Goal: Information Seeking & Learning: Find specific fact

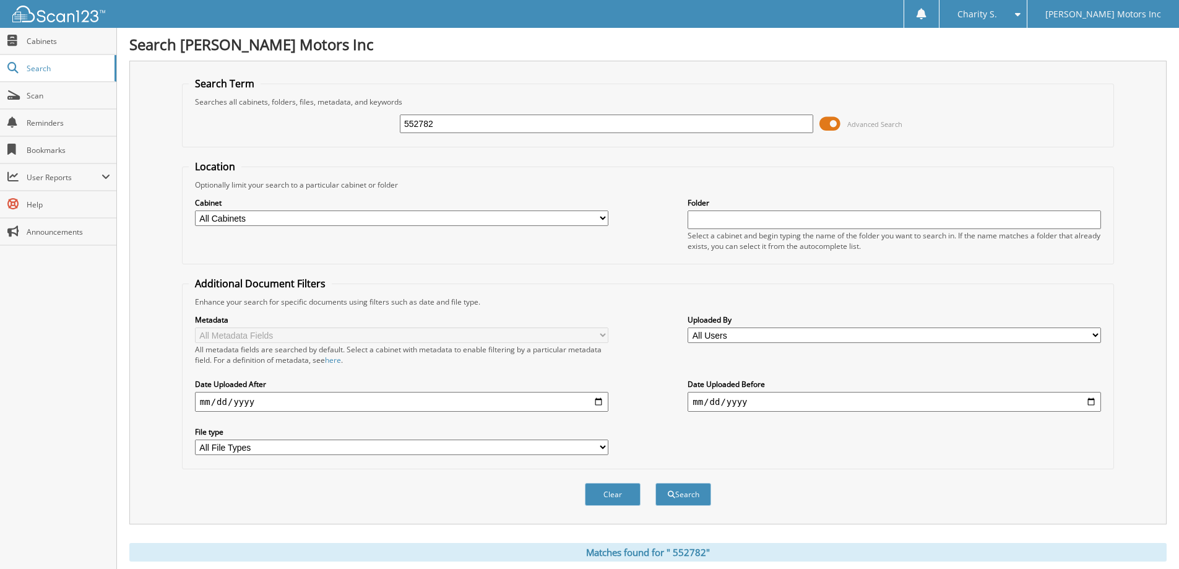
click at [518, 119] on input "552782" at bounding box center [606, 123] width 413 height 19
type input "558206"
click at [655, 483] on button "Search" at bounding box center [683, 494] width 56 height 23
click at [681, 497] on button "Search" at bounding box center [683, 494] width 56 height 23
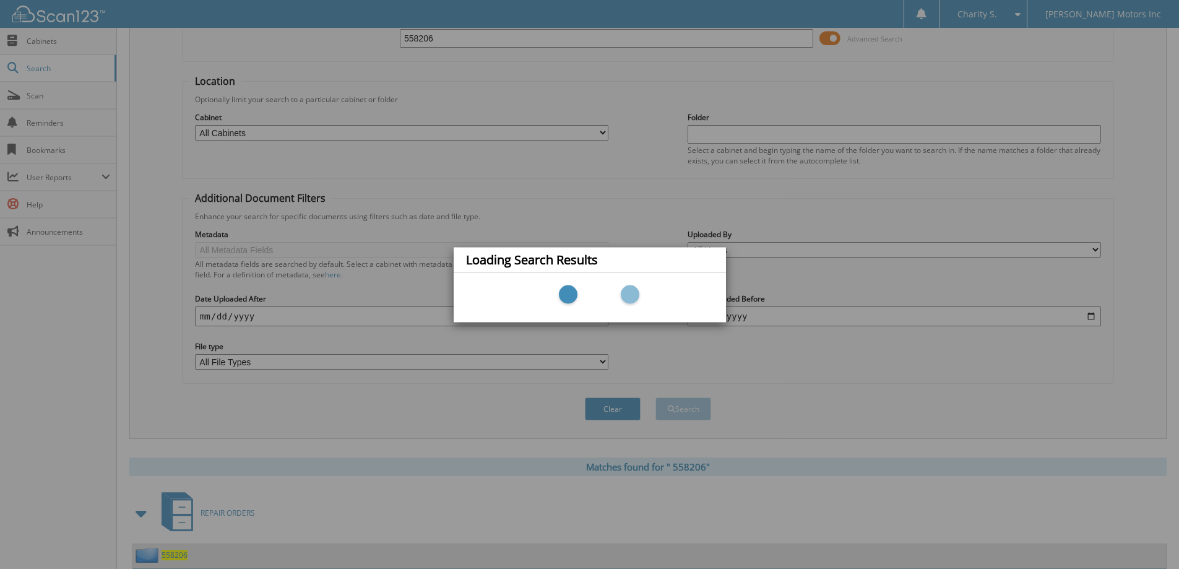
scroll to position [171, 0]
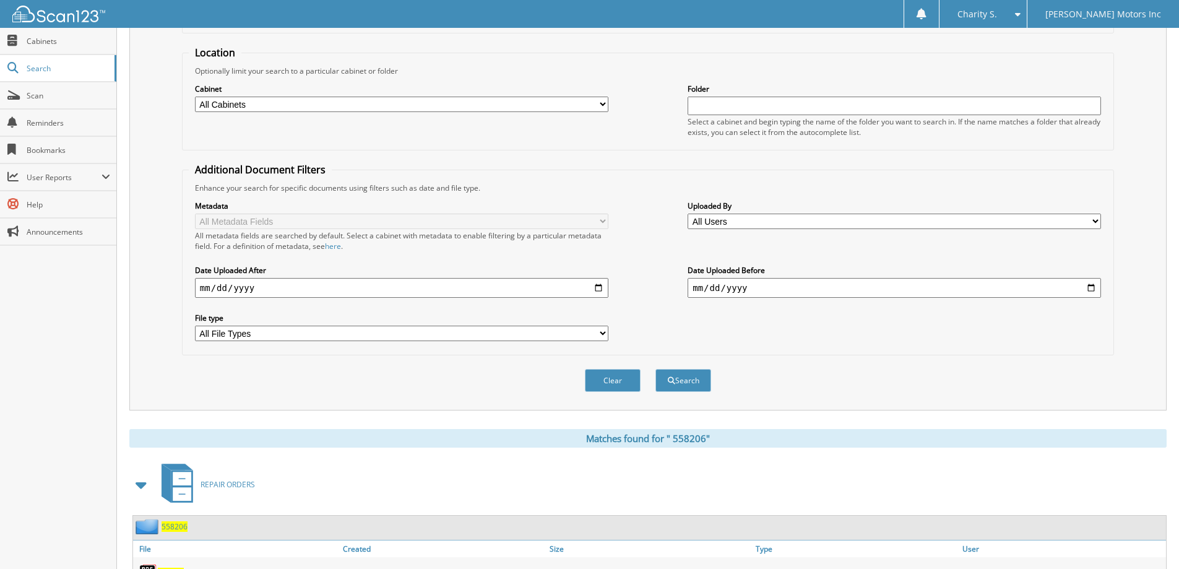
scroll to position [171, 0]
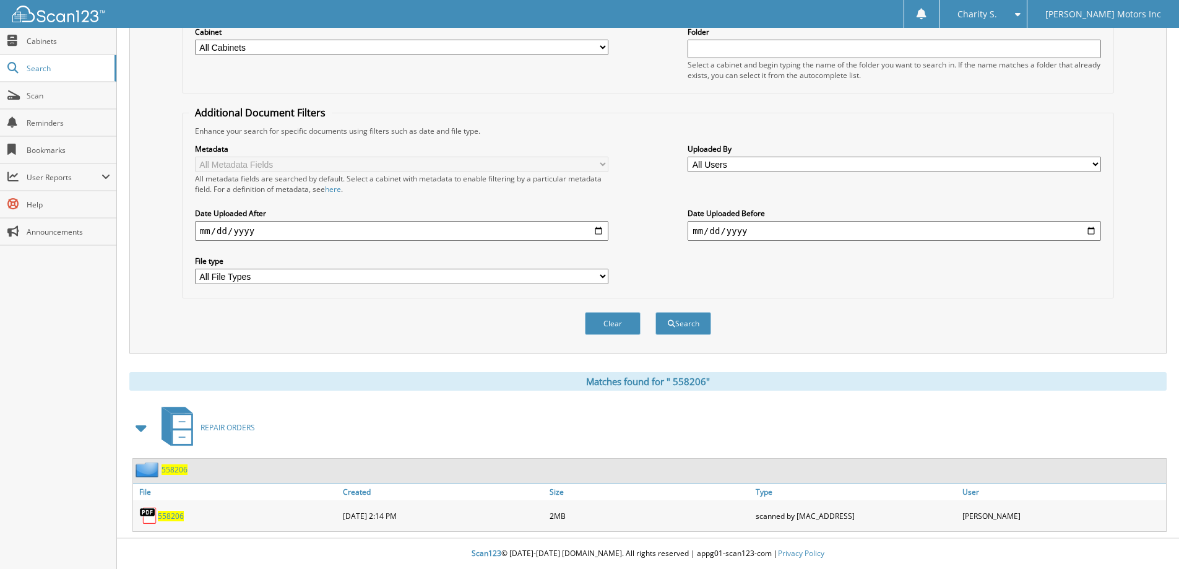
click at [171, 516] on span "5 5 8 2 0 6" at bounding box center [171, 515] width 26 height 11
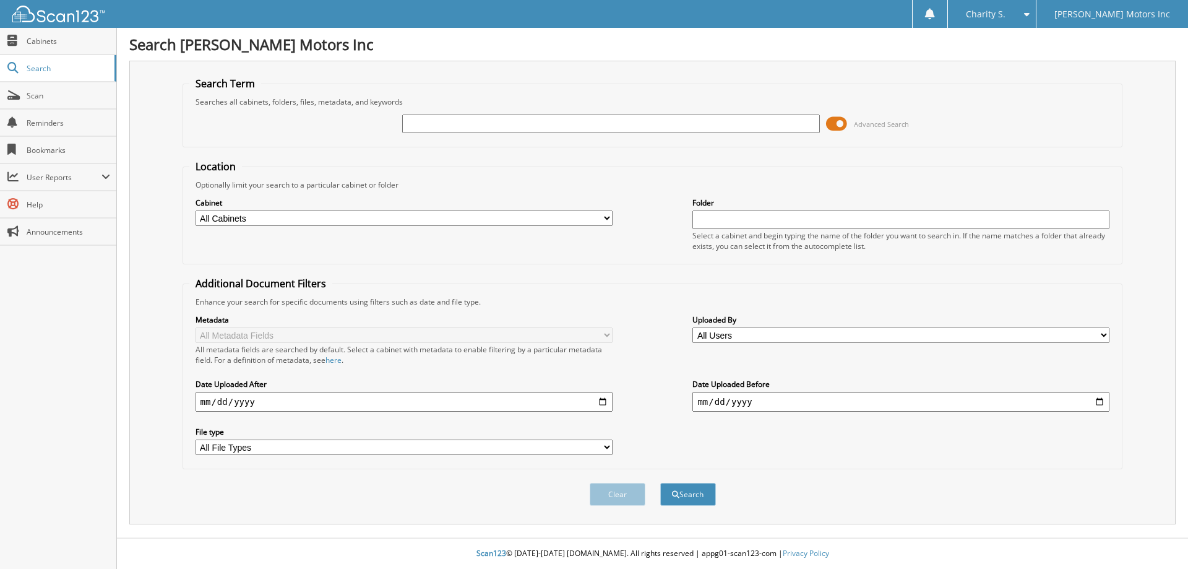
click at [712, 117] on input "text" at bounding box center [610, 123] width 417 height 19
type input "558206"
click at [660, 483] on button "Search" at bounding box center [688, 494] width 56 height 23
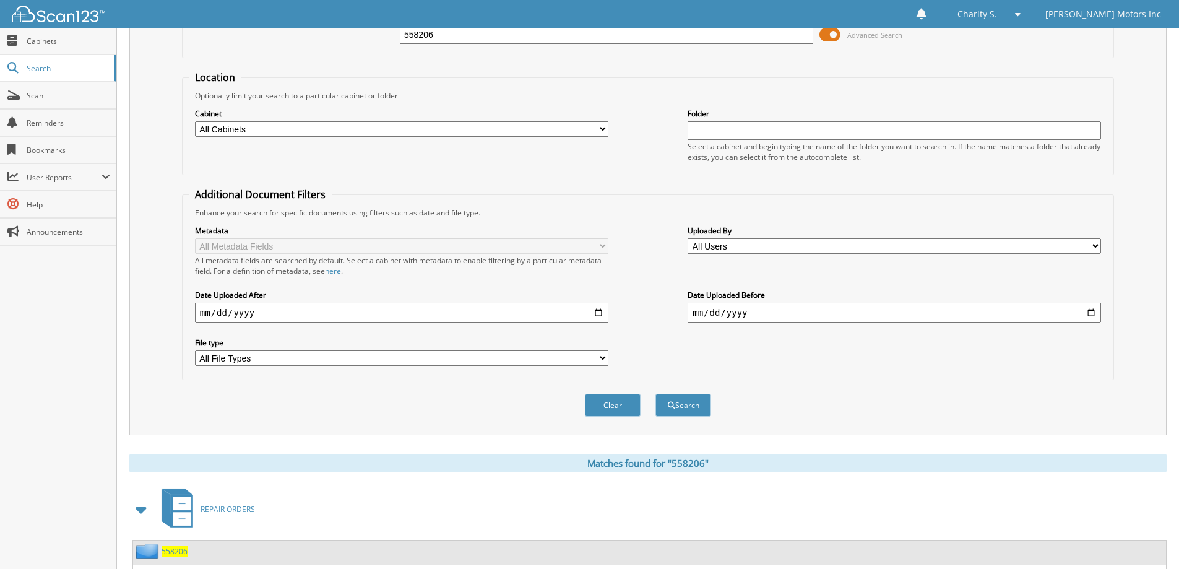
scroll to position [171, 0]
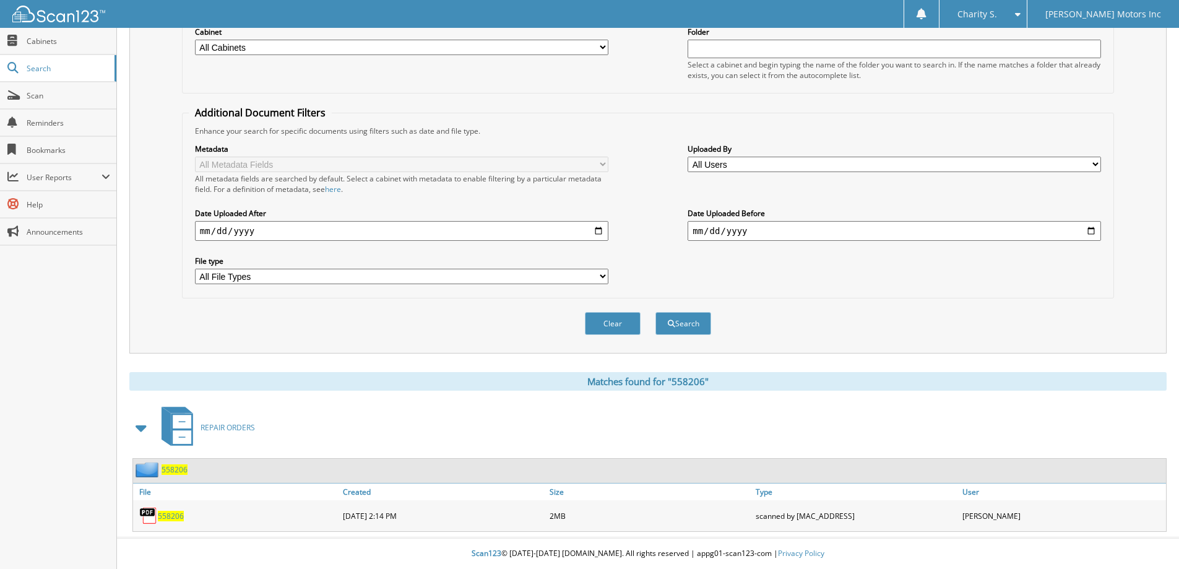
click at [181, 511] on span "558206" at bounding box center [171, 515] width 26 height 11
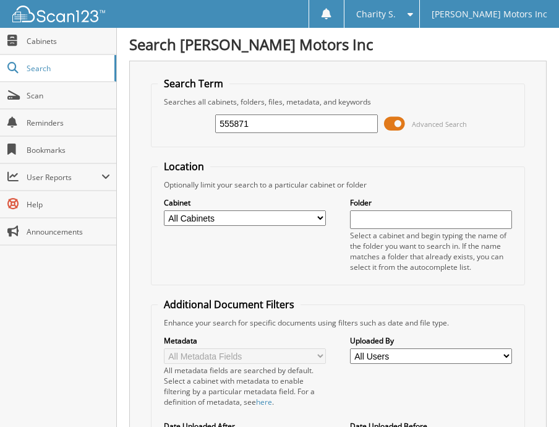
type input "555871"
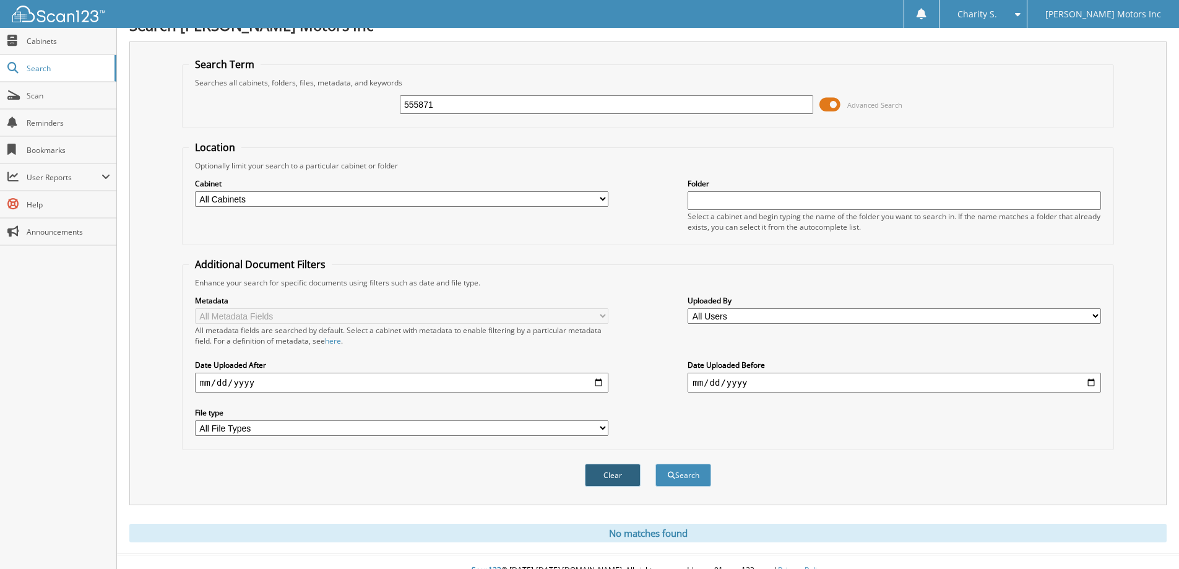
scroll to position [37, 0]
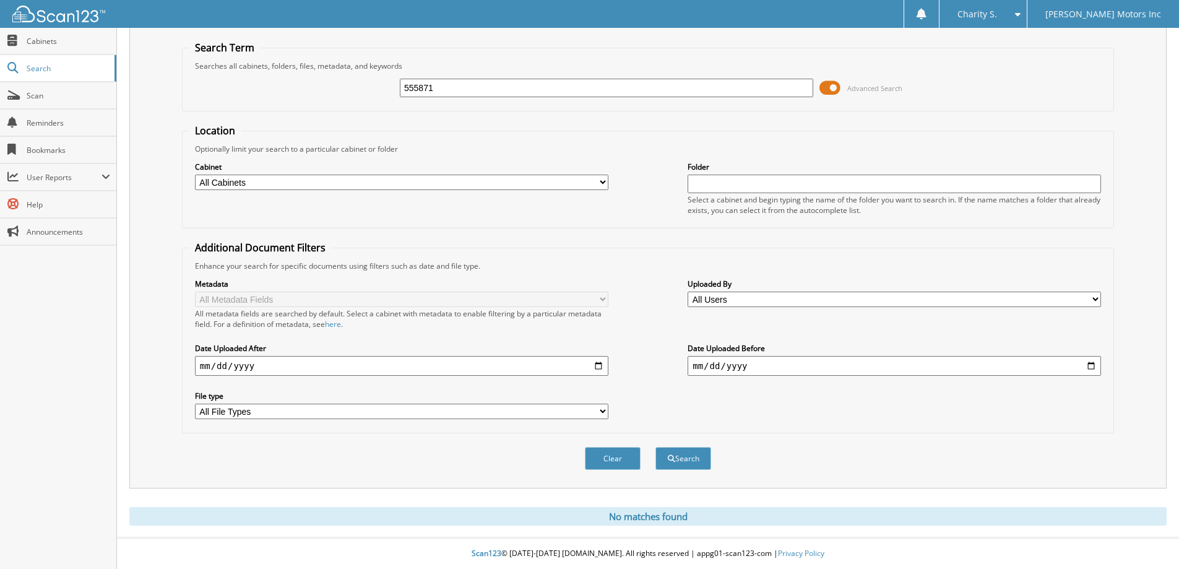
click at [461, 87] on input "555871" at bounding box center [606, 88] width 413 height 19
type input "553483"
click at [559, 426] on button "Search" at bounding box center [683, 458] width 56 height 23
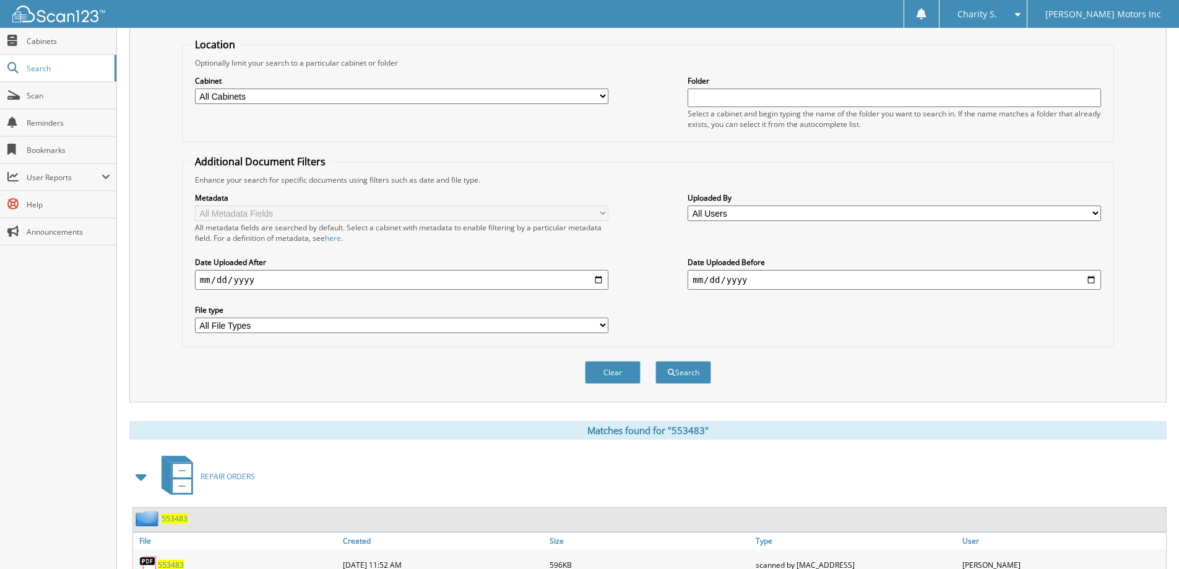
scroll to position [202, 0]
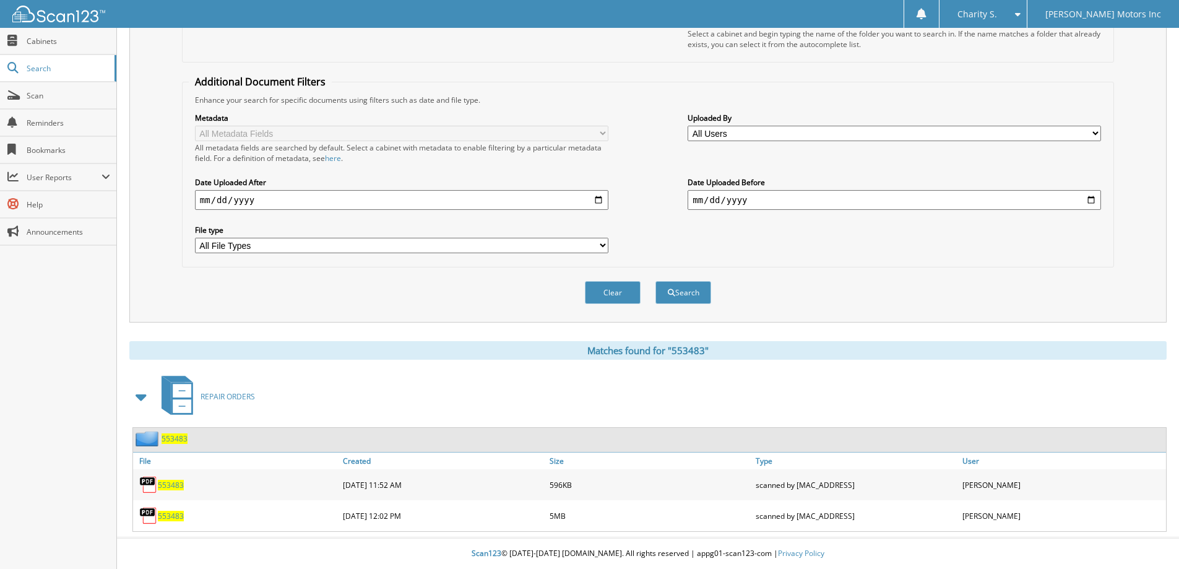
click at [179, 486] on span "553483" at bounding box center [171, 484] width 26 height 11
click at [172, 512] on span "553483" at bounding box center [171, 515] width 26 height 11
click at [179, 518] on span "553483" at bounding box center [171, 515] width 26 height 11
click at [150, 515] on img at bounding box center [148, 515] width 19 height 19
click at [178, 514] on span "553483" at bounding box center [171, 515] width 26 height 11
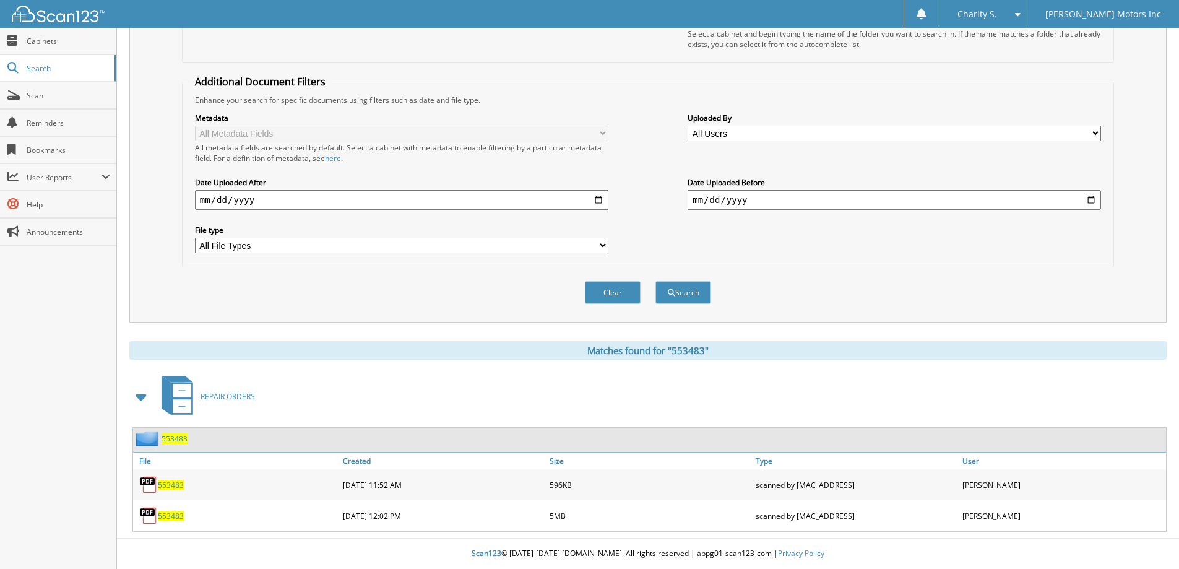
scroll to position [0, 0]
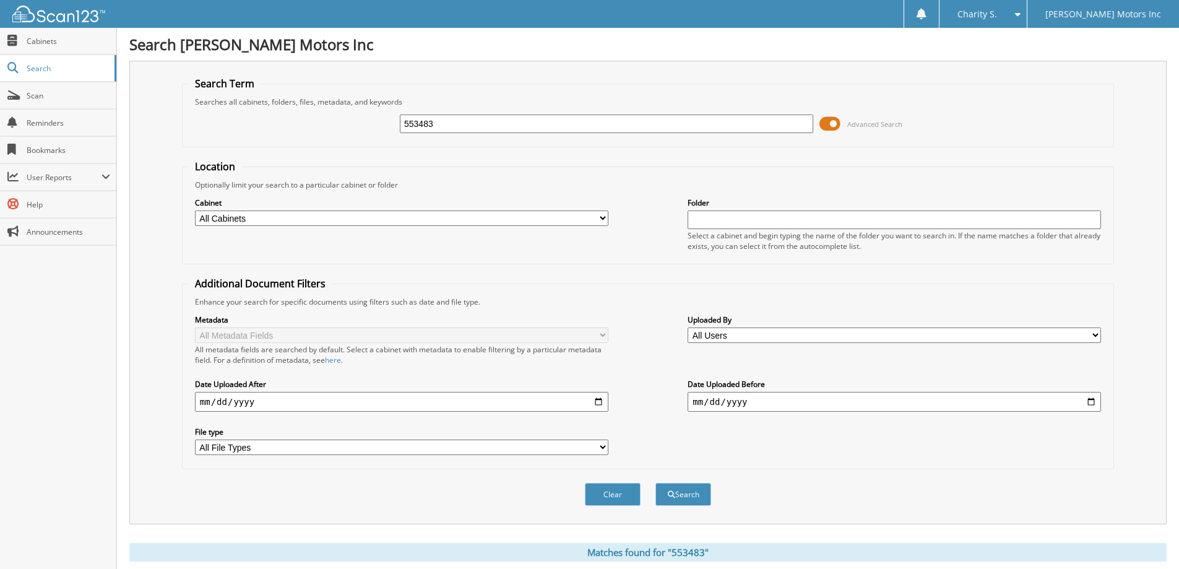
click at [608, 125] on input "553483" at bounding box center [606, 123] width 413 height 19
type input "556627"
click at [655, 483] on button "Search" at bounding box center [683, 494] width 56 height 23
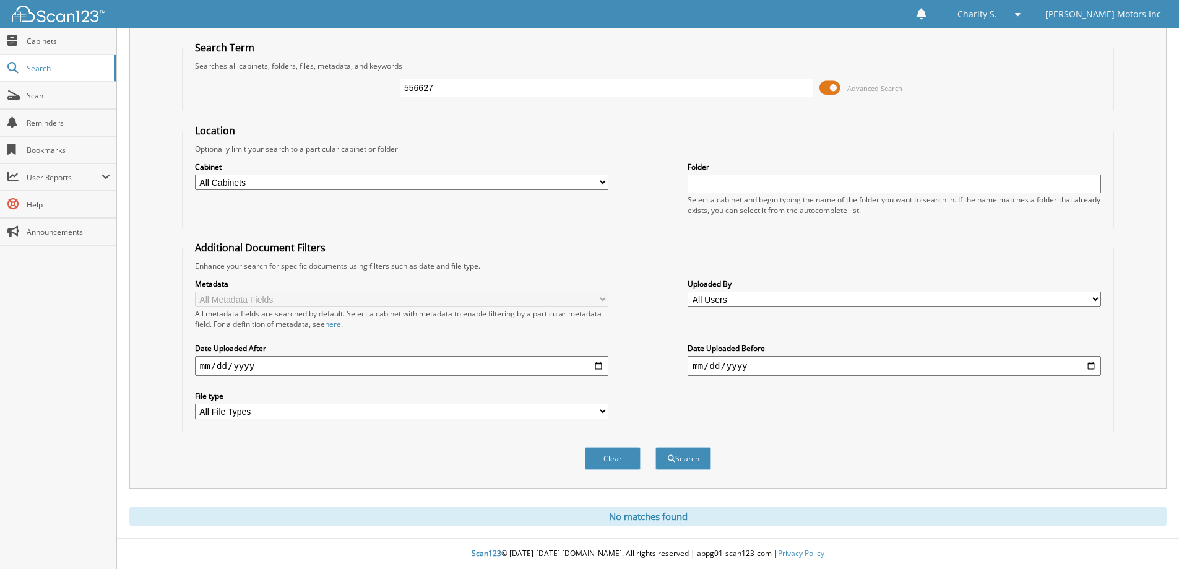
scroll to position [37, 0]
click at [536, 89] on input "556627" at bounding box center [606, 88] width 413 height 19
type input "556705"
click at [655, 447] on button "Search" at bounding box center [683, 458] width 56 height 23
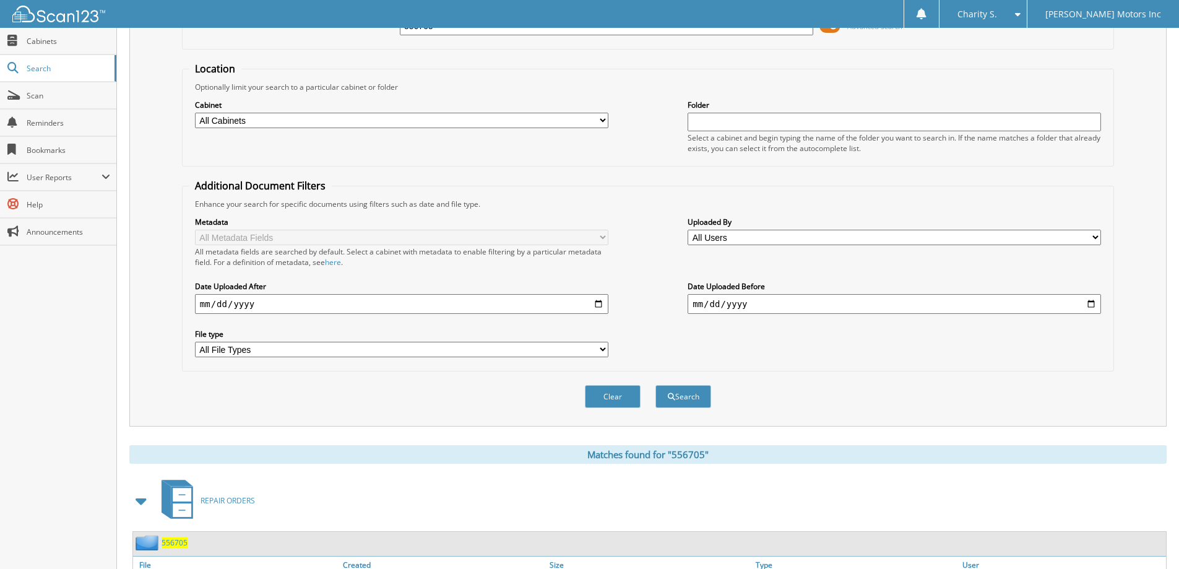
scroll to position [171, 0]
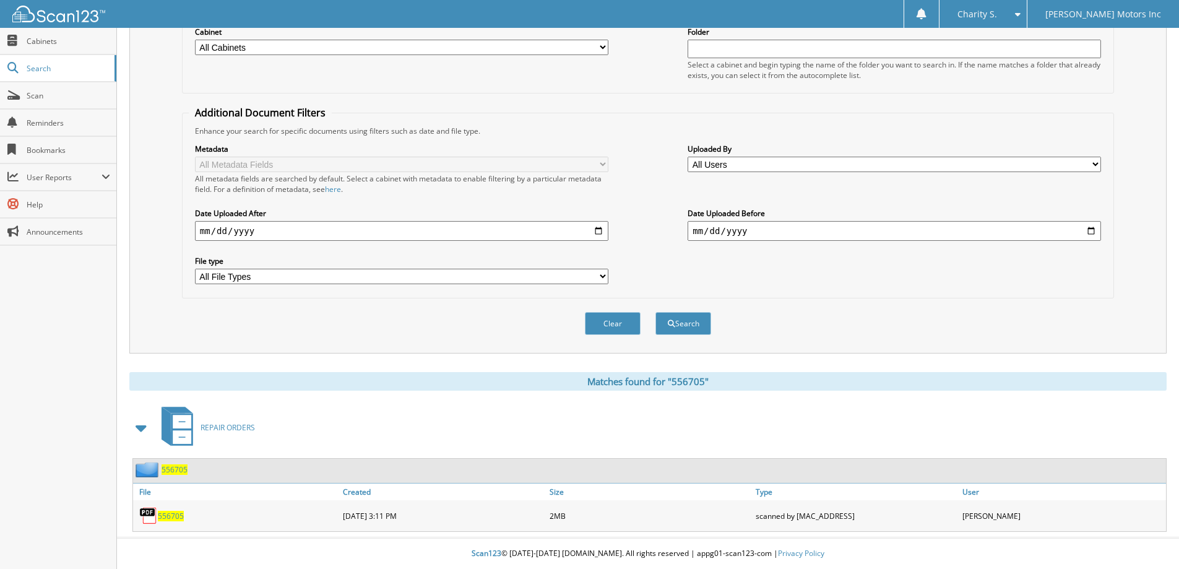
click at [163, 518] on span "556705" at bounding box center [171, 515] width 26 height 11
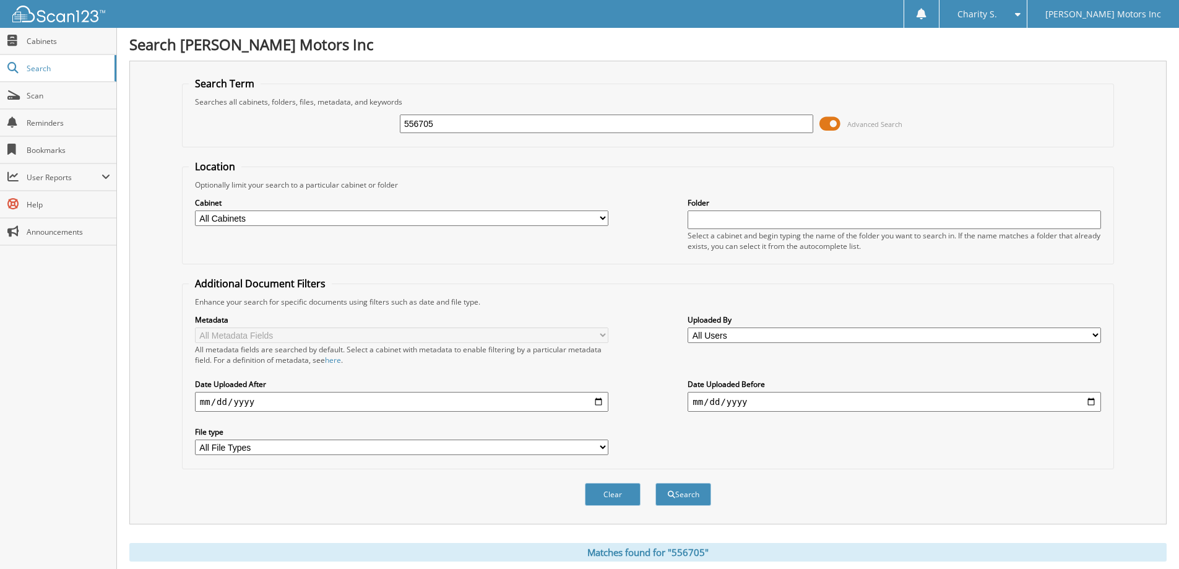
click at [449, 118] on input "556705" at bounding box center [606, 123] width 413 height 19
click at [444, 121] on input "556705" at bounding box center [606, 123] width 413 height 19
type input "556832"
click at [655, 483] on button "Search" at bounding box center [683, 494] width 56 height 23
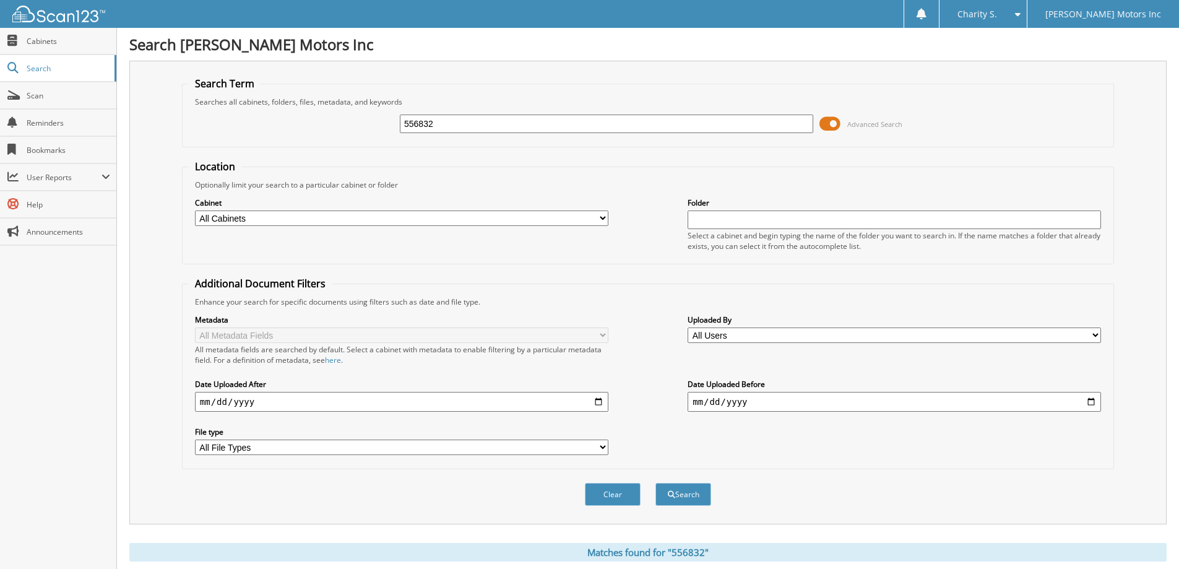
click at [437, 129] on input "556832" at bounding box center [606, 123] width 413 height 19
type input "557074"
click at [655, 483] on button "Search" at bounding box center [683, 494] width 56 height 23
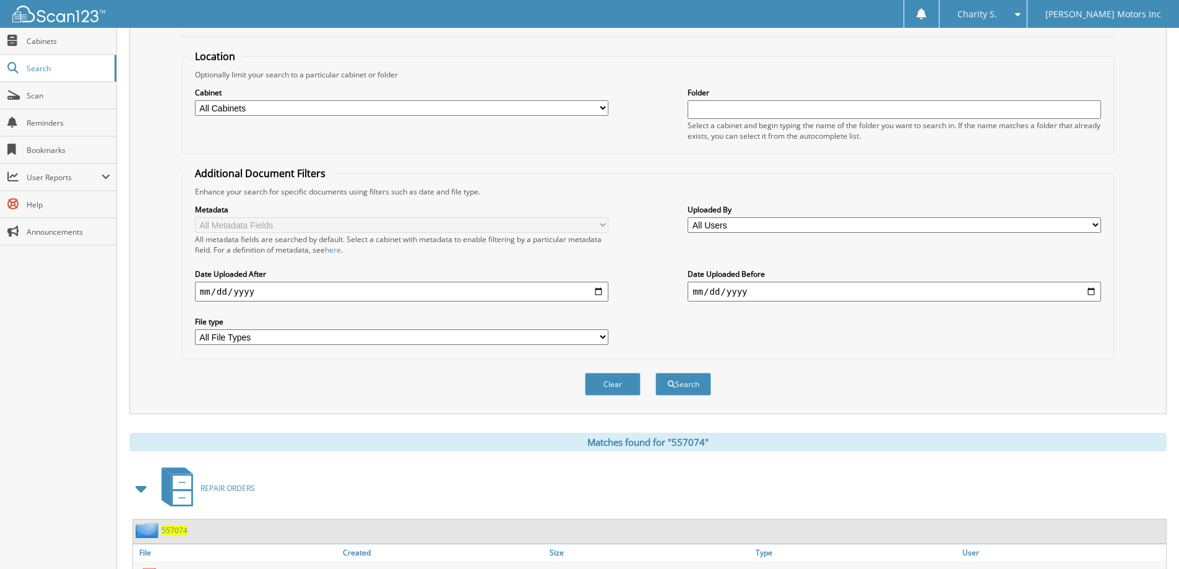
scroll to position [171, 0]
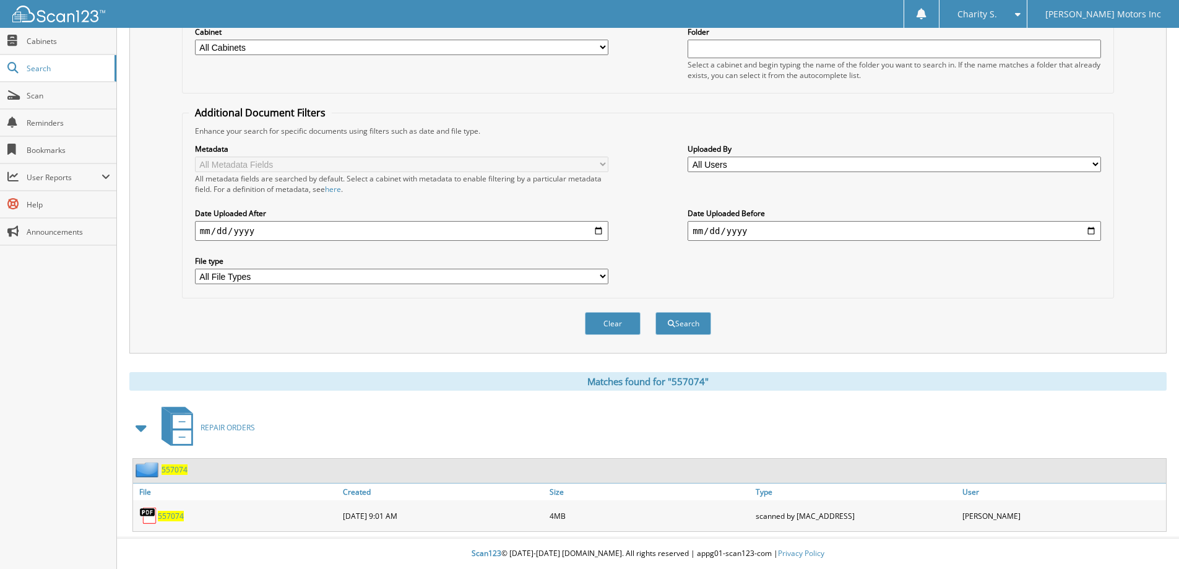
click at [161, 511] on span "557074" at bounding box center [171, 515] width 26 height 11
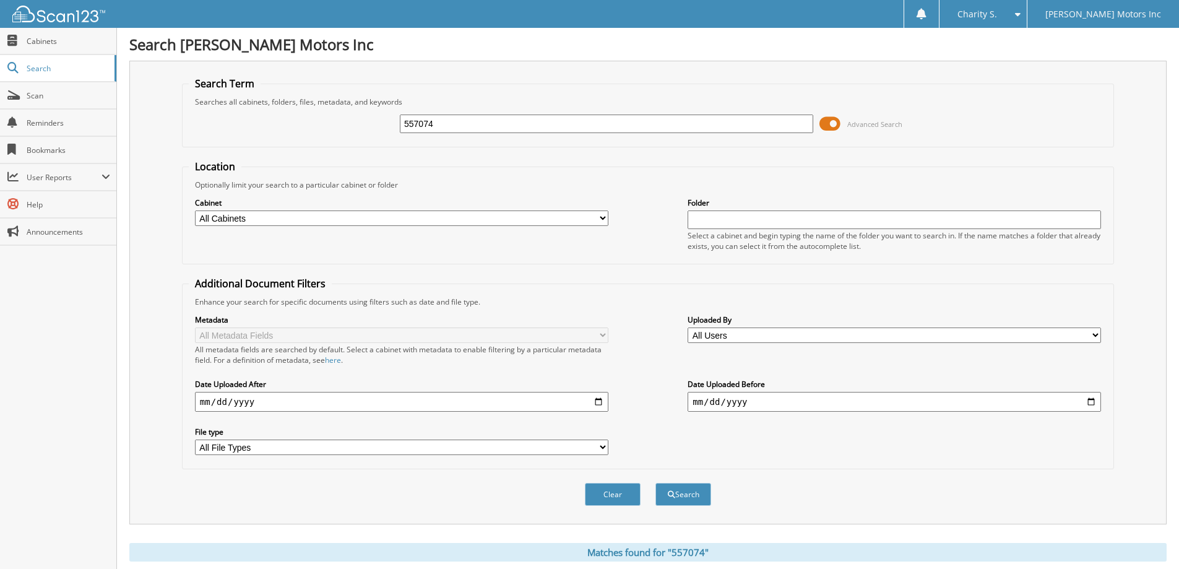
click at [478, 121] on input "557074" at bounding box center [606, 123] width 413 height 19
type input "557324"
click at [655, 483] on button "Search" at bounding box center [683, 494] width 56 height 23
click at [467, 120] on input "557324" at bounding box center [606, 123] width 413 height 19
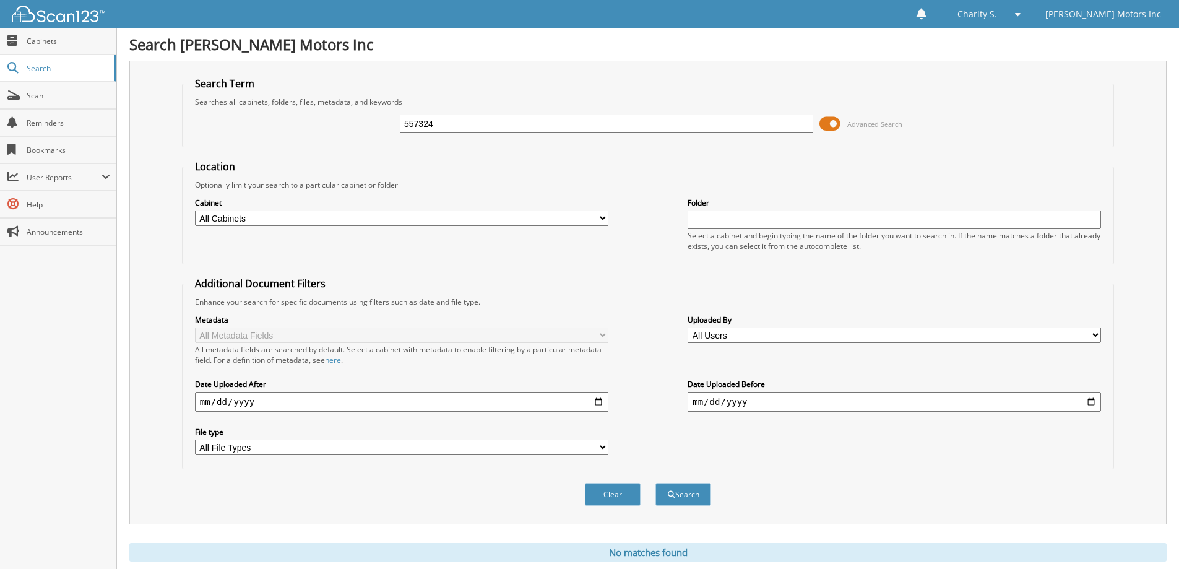
click at [467, 120] on input "557324" at bounding box center [606, 123] width 413 height 19
type input "557324"
click at [655, 483] on button "Search" at bounding box center [683, 494] width 56 height 23
click at [484, 128] on input "557324" at bounding box center [606, 123] width 413 height 19
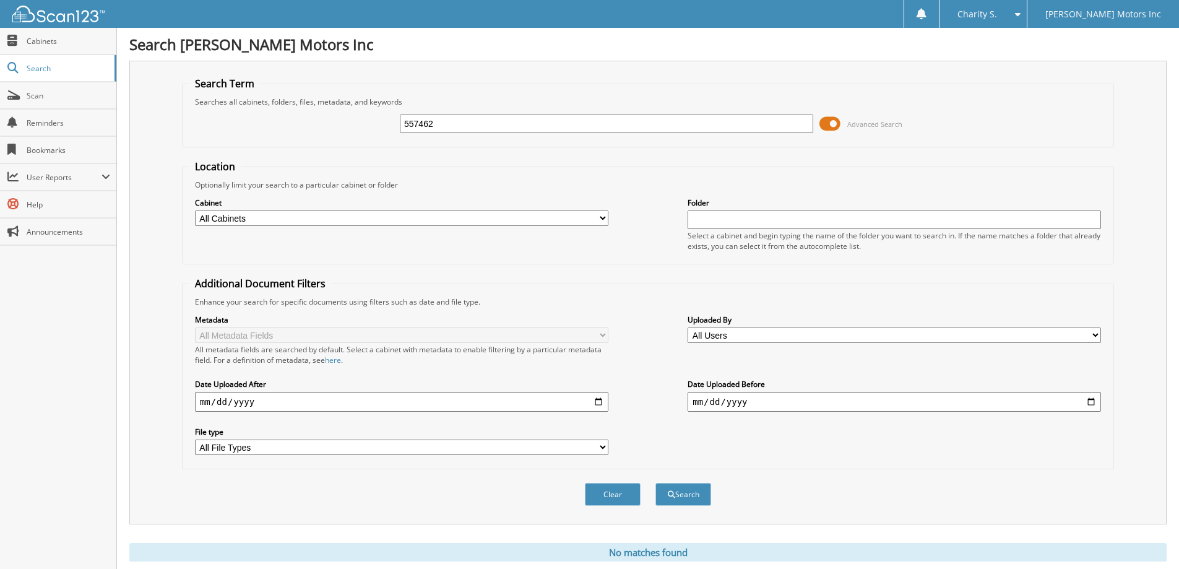
type input "557462"
click at [655, 483] on button "Search" at bounding box center [683, 494] width 56 height 23
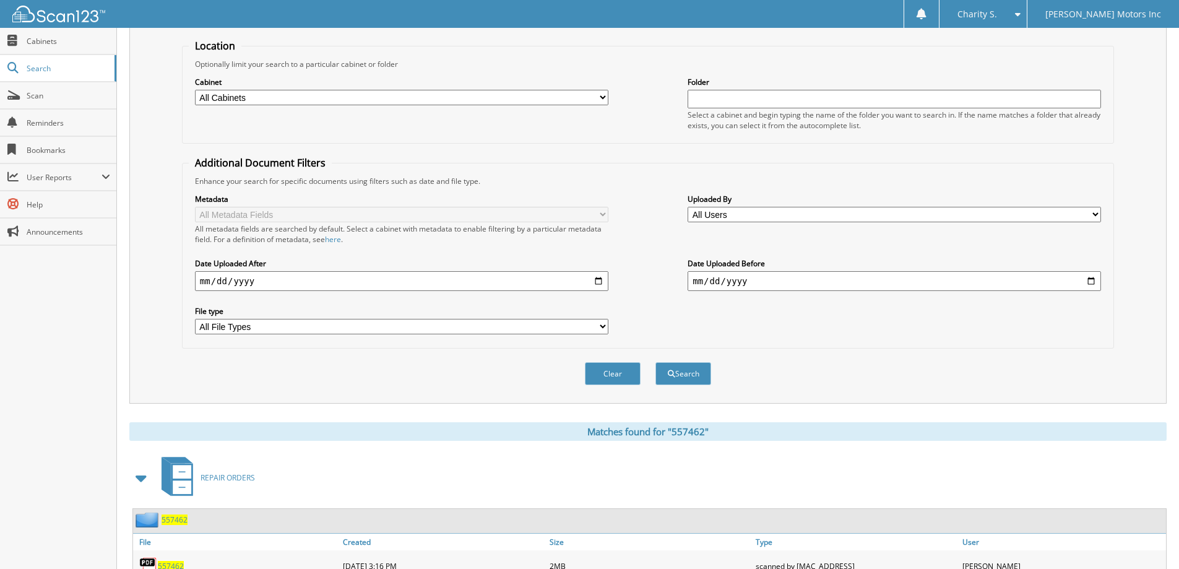
scroll to position [171, 0]
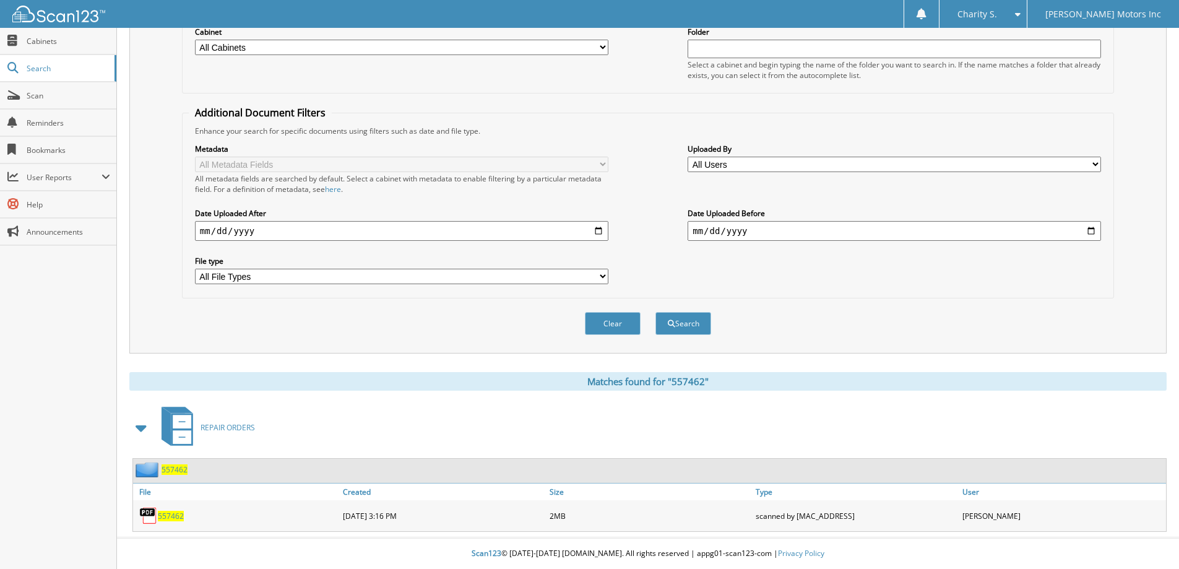
click at [176, 519] on span "557462" at bounding box center [171, 515] width 26 height 11
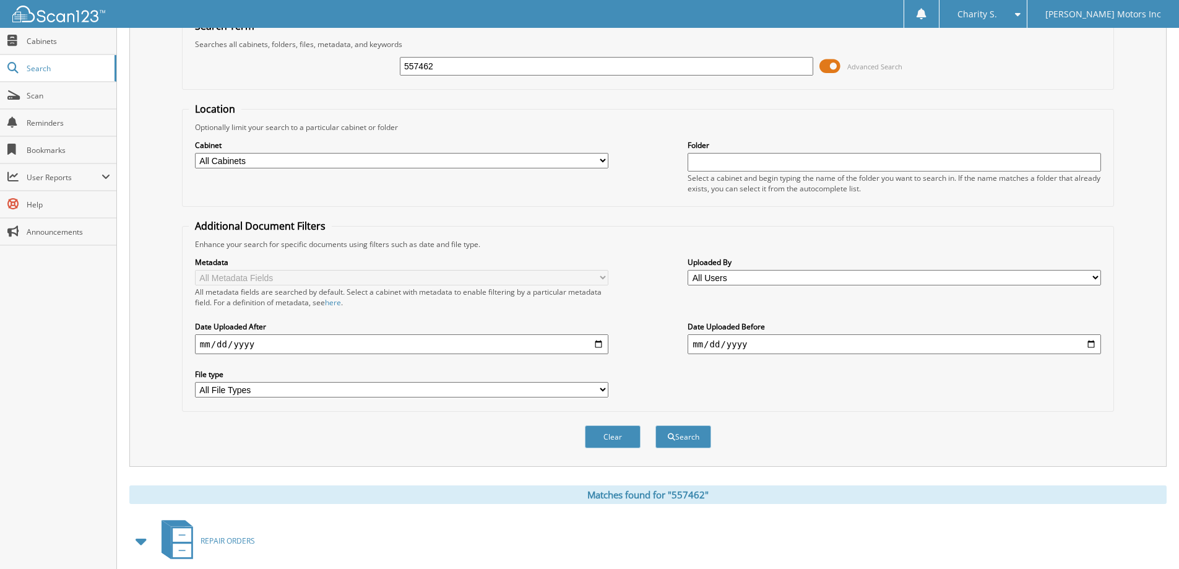
scroll to position [0, 0]
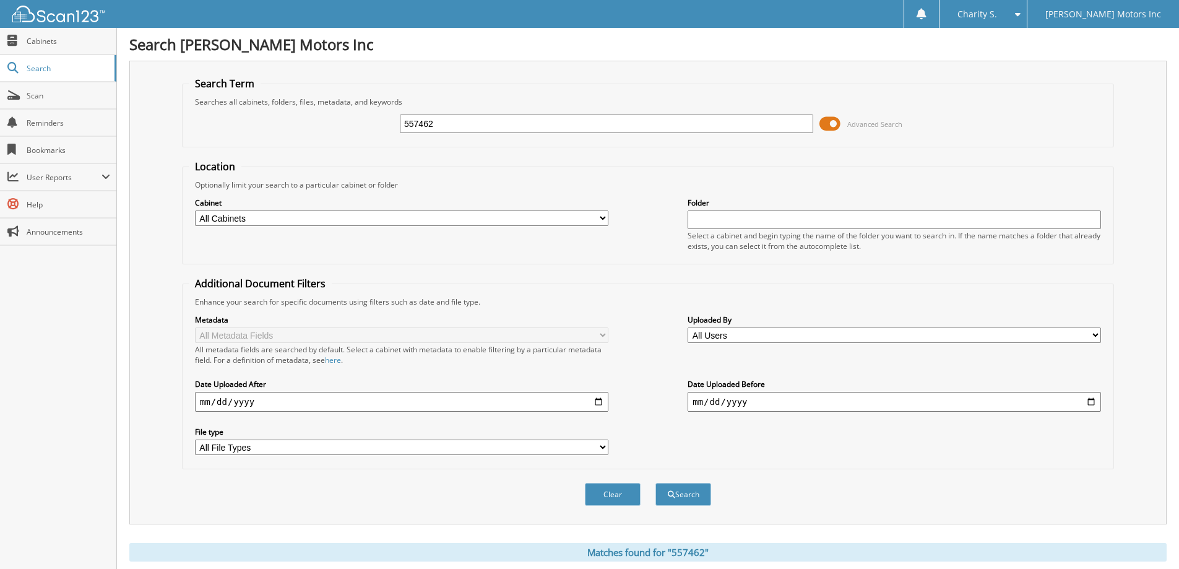
click at [513, 124] on input "557462" at bounding box center [606, 123] width 413 height 19
type input "557516"
click at [655, 483] on button "Search" at bounding box center [683, 494] width 56 height 23
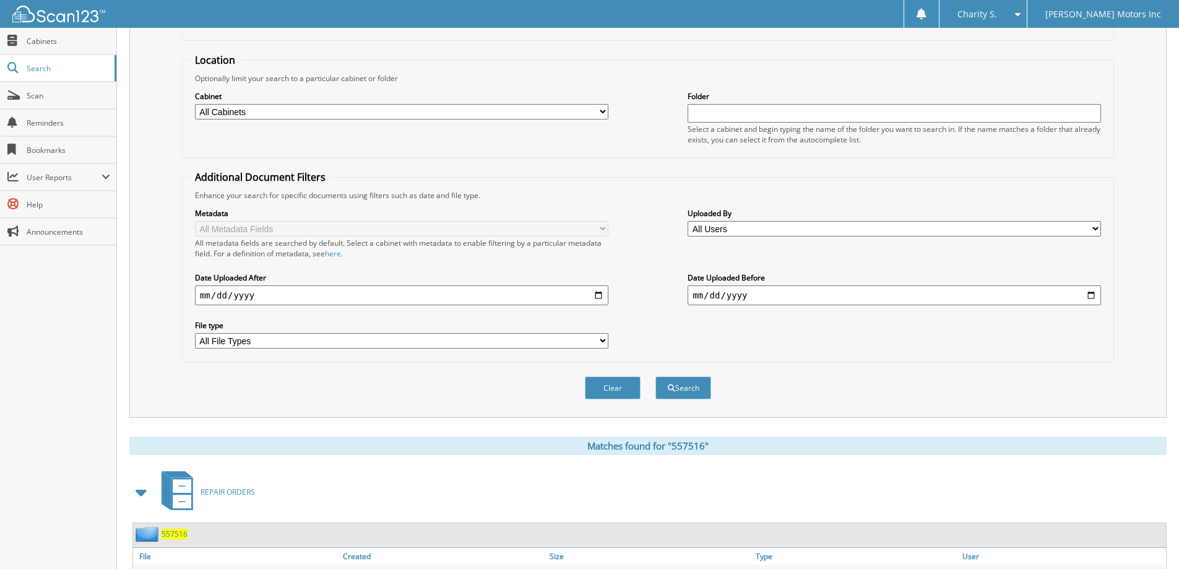
scroll to position [171, 0]
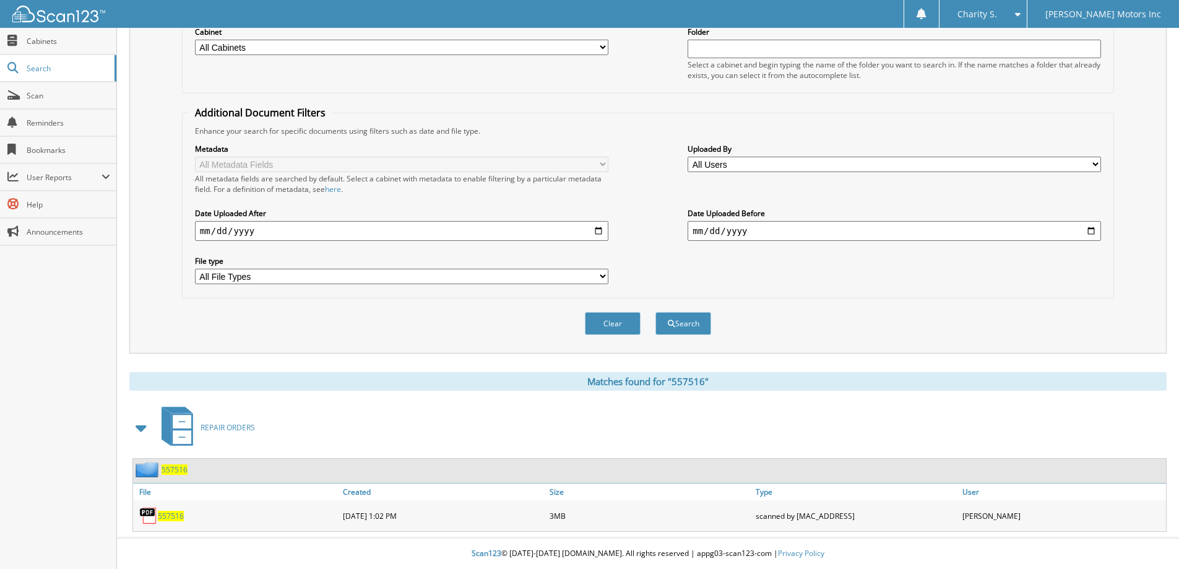
click at [173, 510] on div "557516" at bounding box center [236, 515] width 207 height 25
click at [174, 518] on span "557516" at bounding box center [171, 515] width 26 height 11
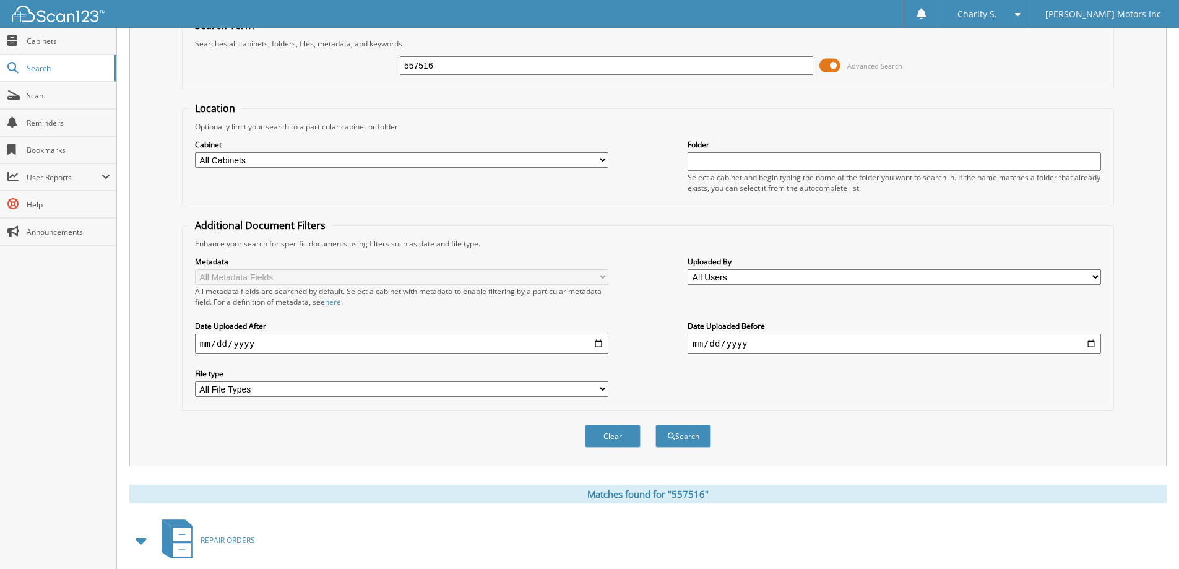
scroll to position [0, 0]
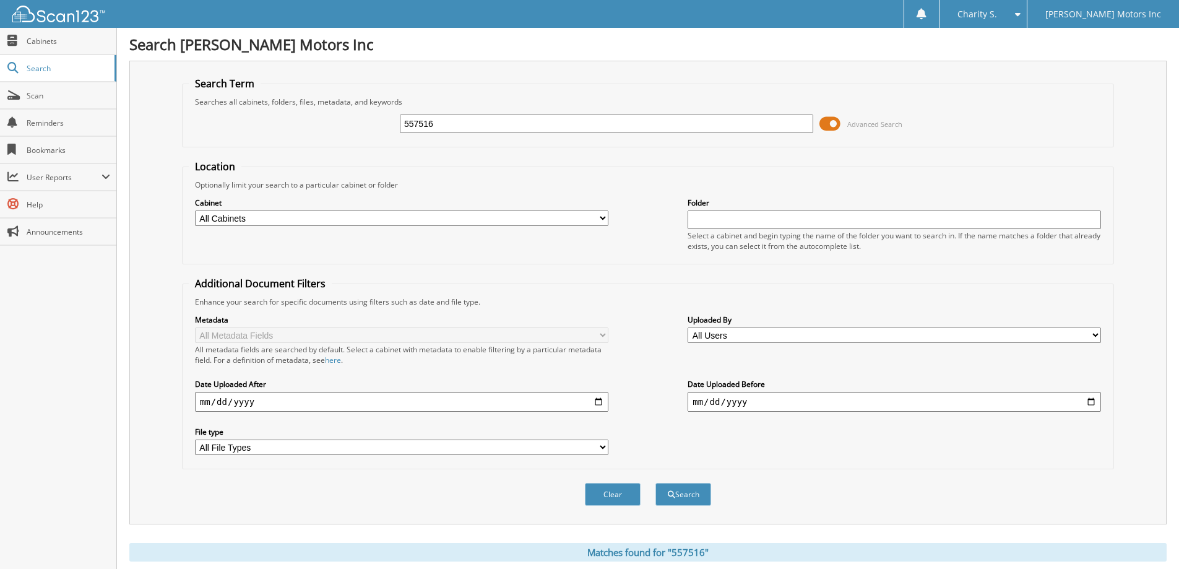
click at [471, 121] on input "557516" at bounding box center [606, 123] width 413 height 19
type input "557520"
click at [655, 483] on button "Search" at bounding box center [683, 494] width 56 height 23
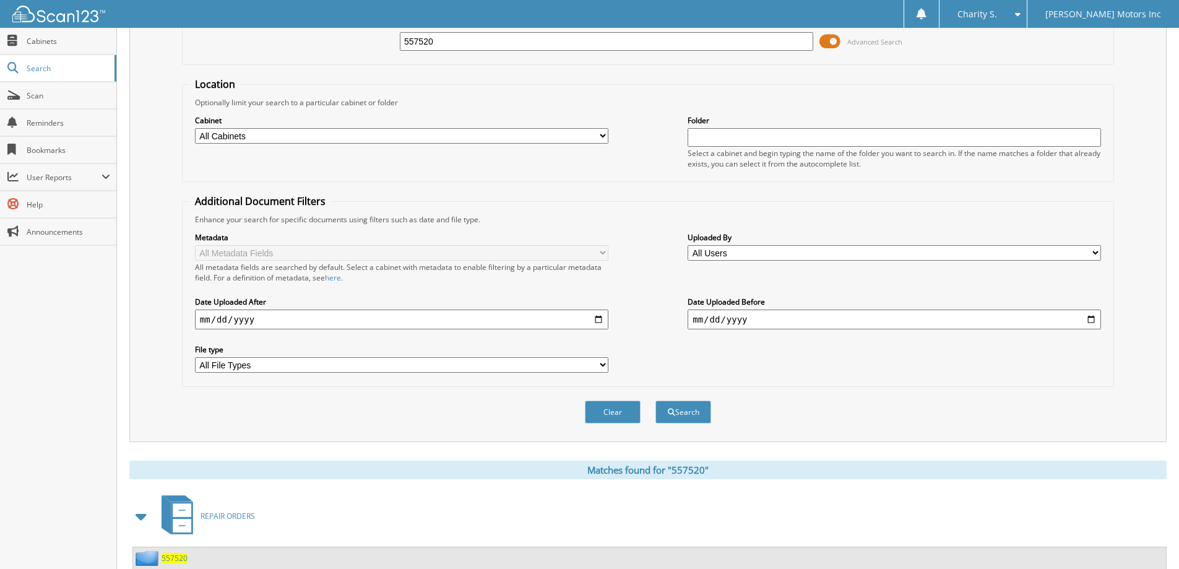
scroll to position [171, 0]
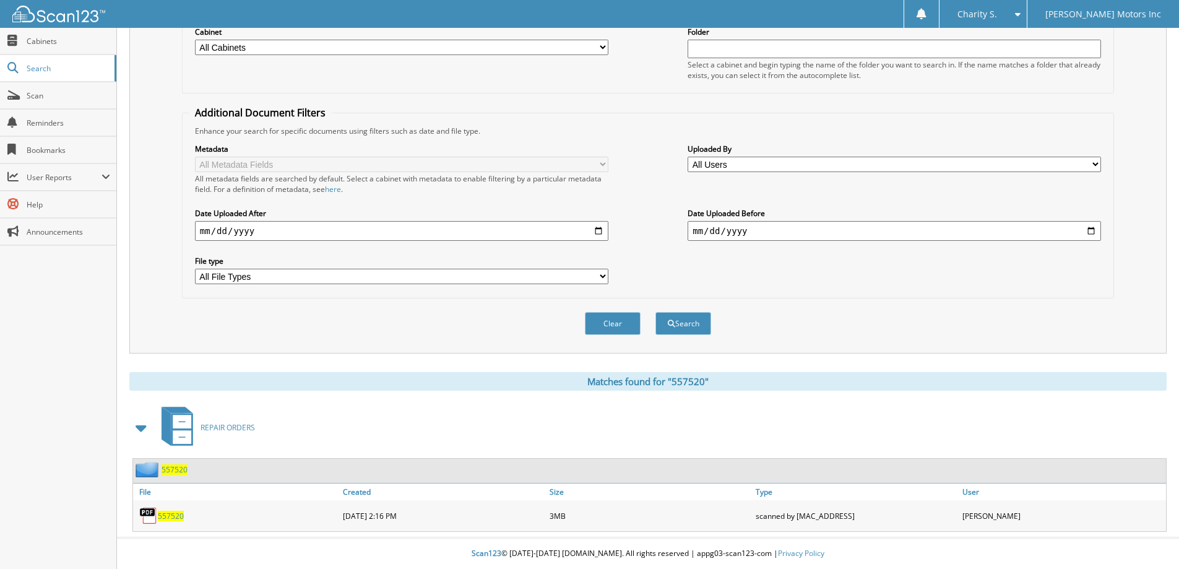
click at [165, 520] on span "557520" at bounding box center [171, 515] width 26 height 11
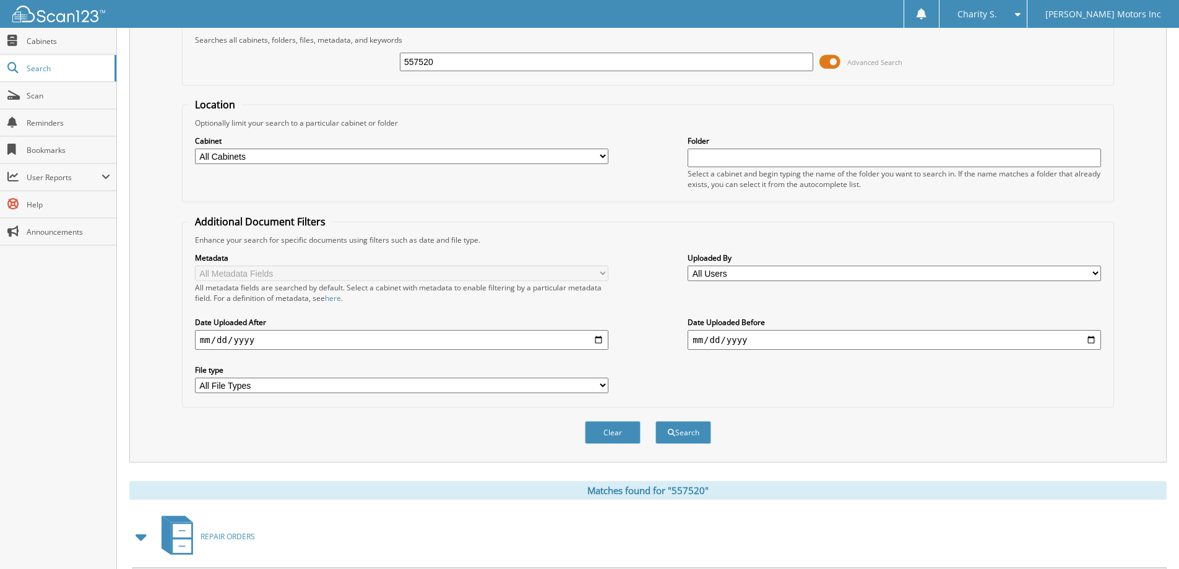
scroll to position [0, 0]
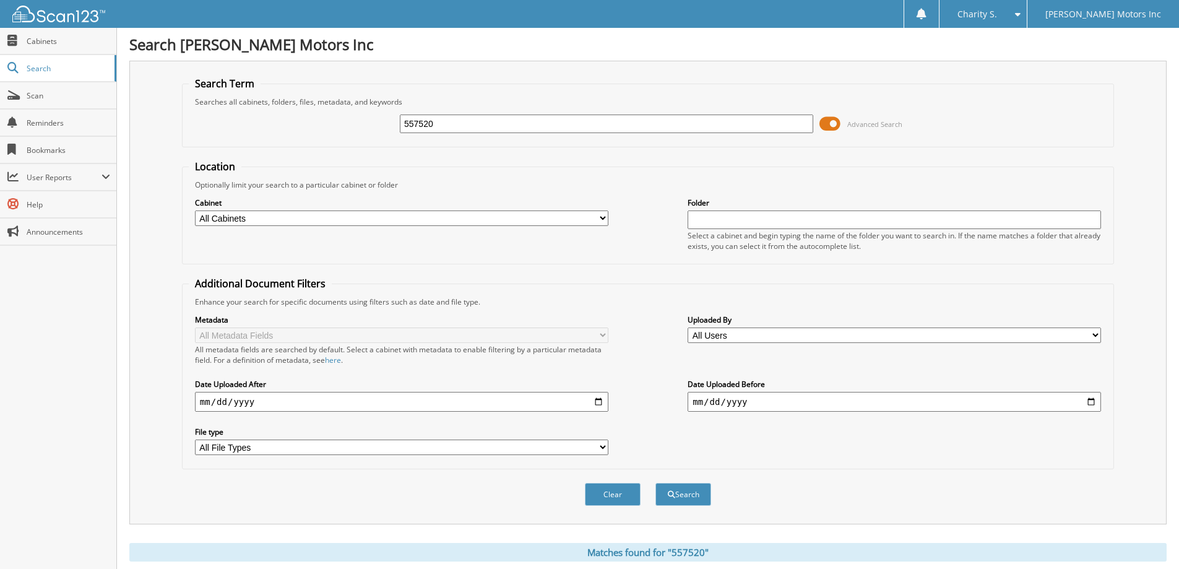
click at [457, 129] on input "557520" at bounding box center [606, 123] width 413 height 19
type input "557587"
click at [655, 483] on button "Search" at bounding box center [683, 494] width 56 height 23
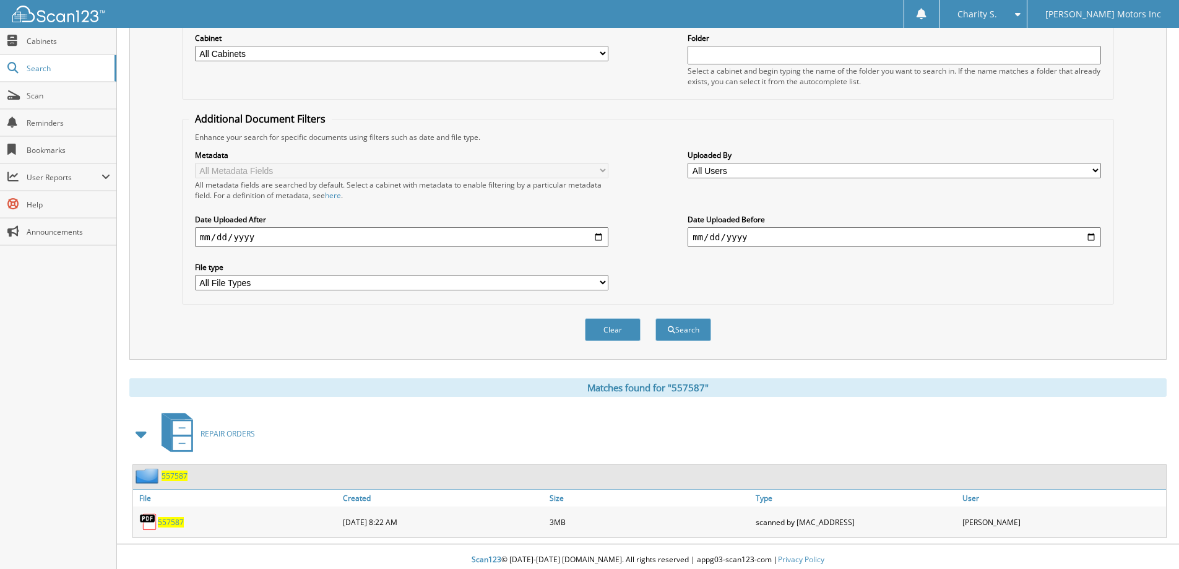
scroll to position [171, 0]
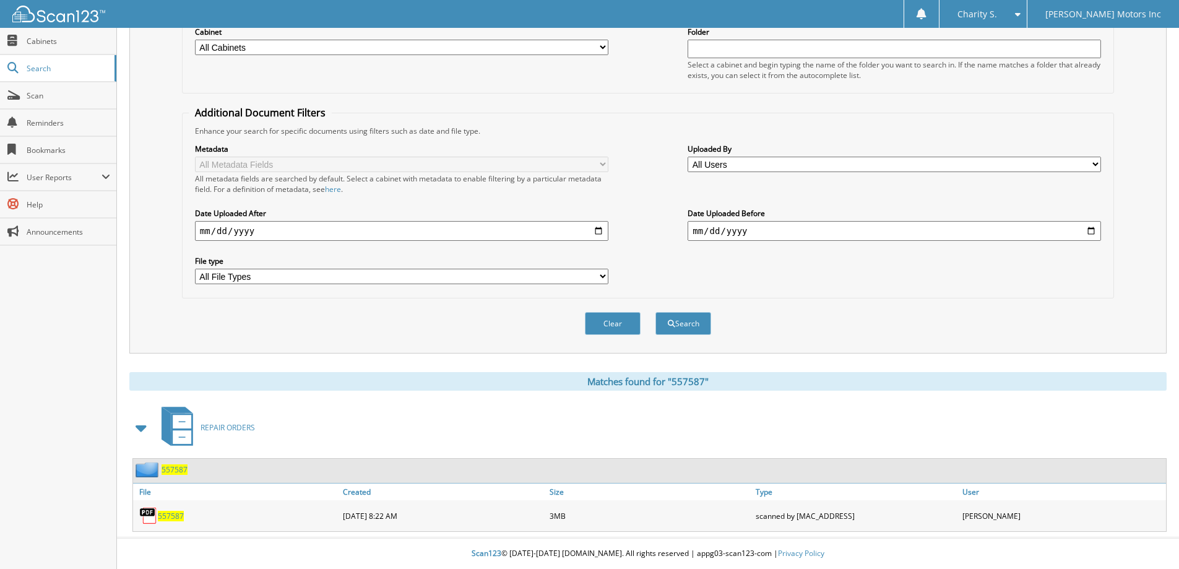
click at [168, 523] on div "557587" at bounding box center [236, 515] width 207 height 25
click at [169, 518] on span "557587" at bounding box center [171, 515] width 26 height 11
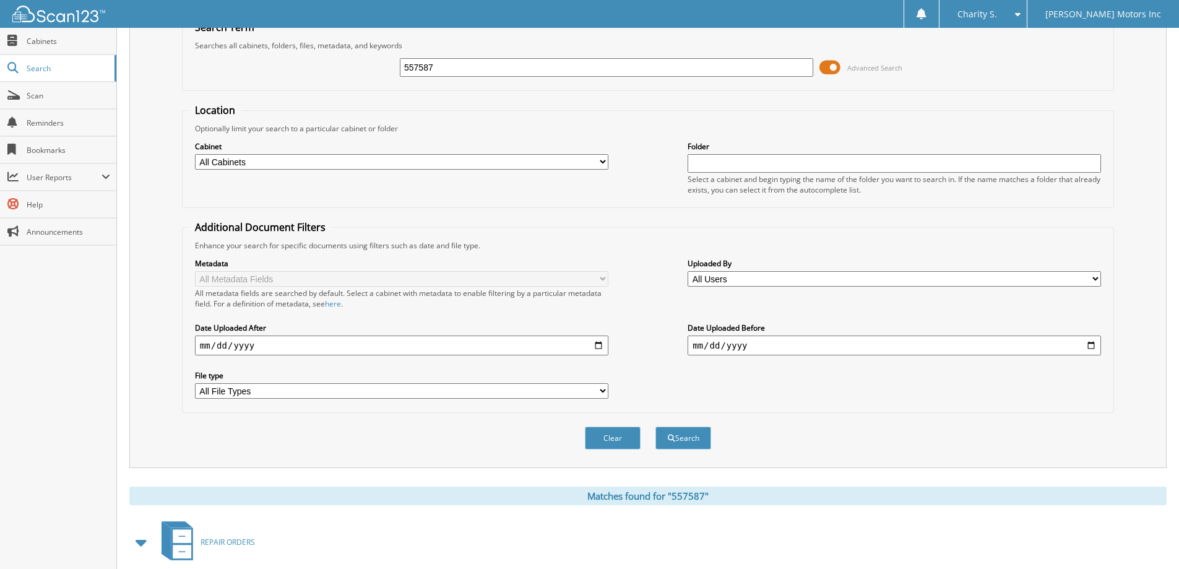
scroll to position [0, 0]
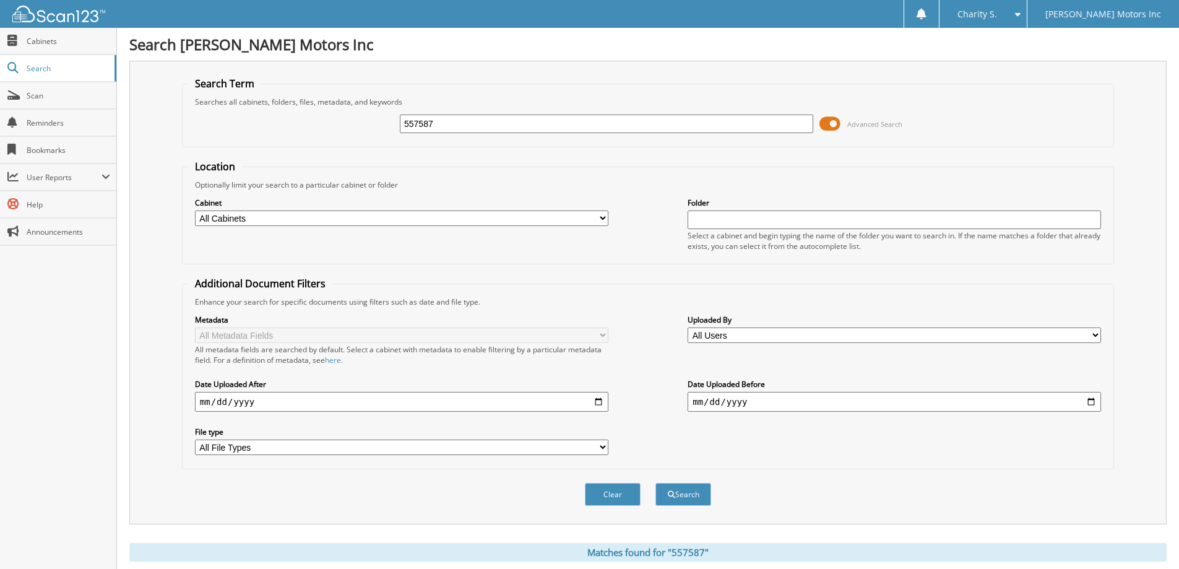
click at [432, 125] on input "557587" at bounding box center [606, 123] width 413 height 19
type input "557592"
click at [655, 483] on button "Search" at bounding box center [683, 494] width 56 height 23
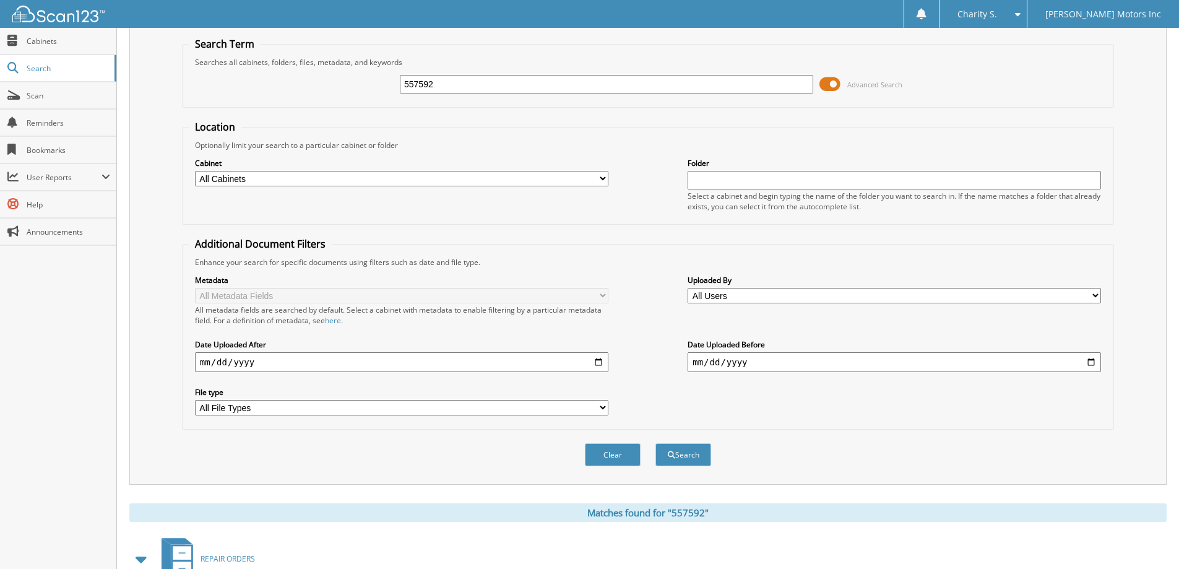
scroll to position [171, 0]
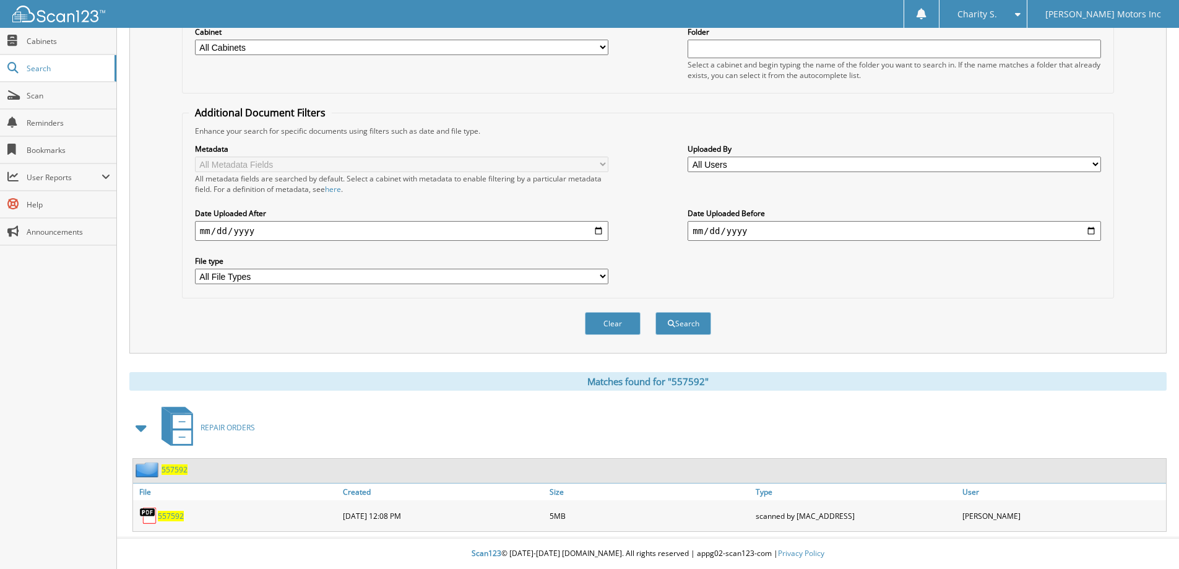
click at [183, 517] on span "557592" at bounding box center [171, 515] width 26 height 11
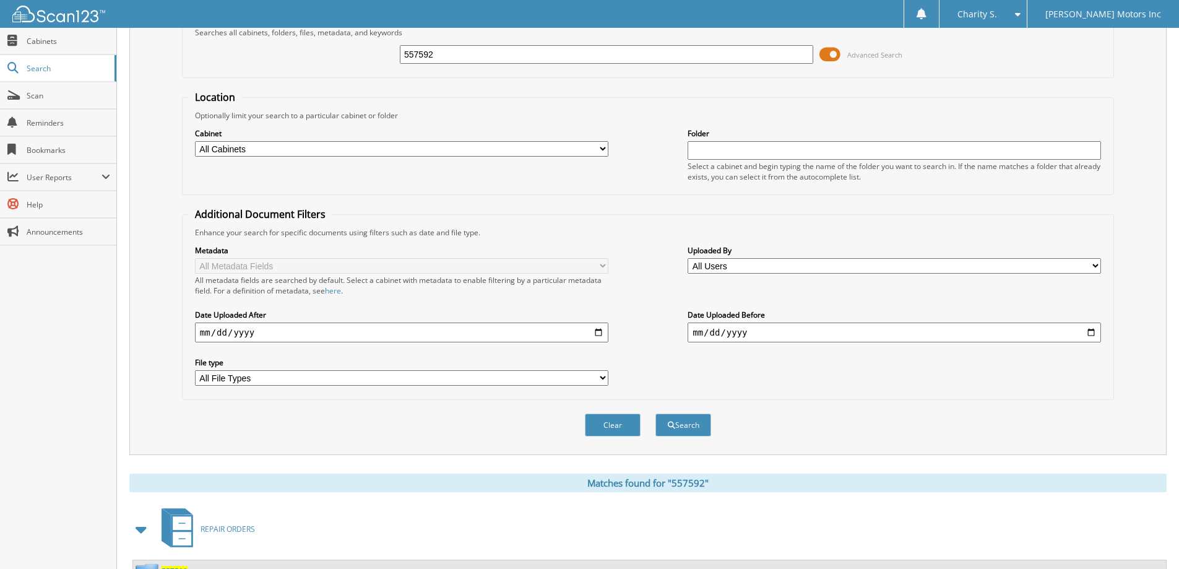
scroll to position [0, 0]
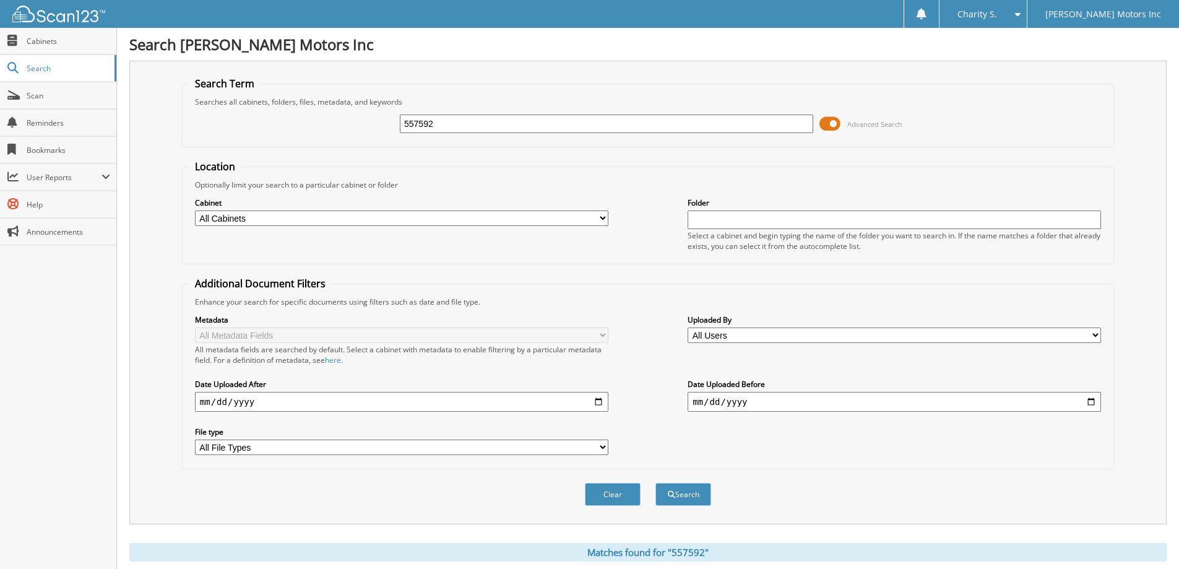
click at [458, 119] on input "557592" at bounding box center [606, 123] width 413 height 19
type input "557710"
click at [655, 483] on button "Search" at bounding box center [683, 494] width 56 height 23
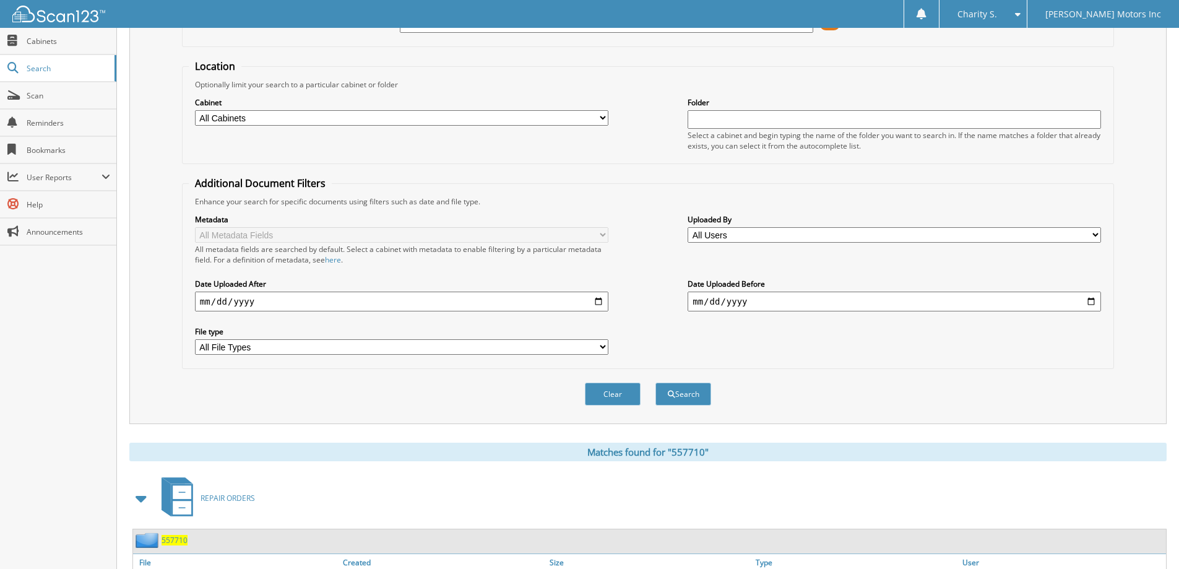
scroll to position [171, 0]
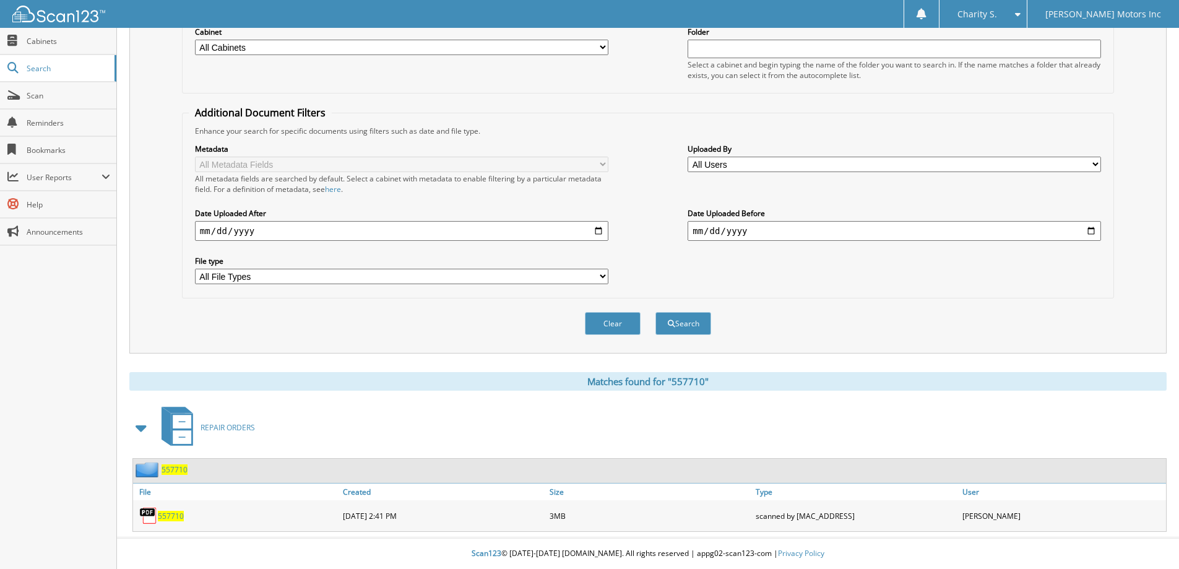
click at [170, 519] on span "557710" at bounding box center [171, 515] width 26 height 11
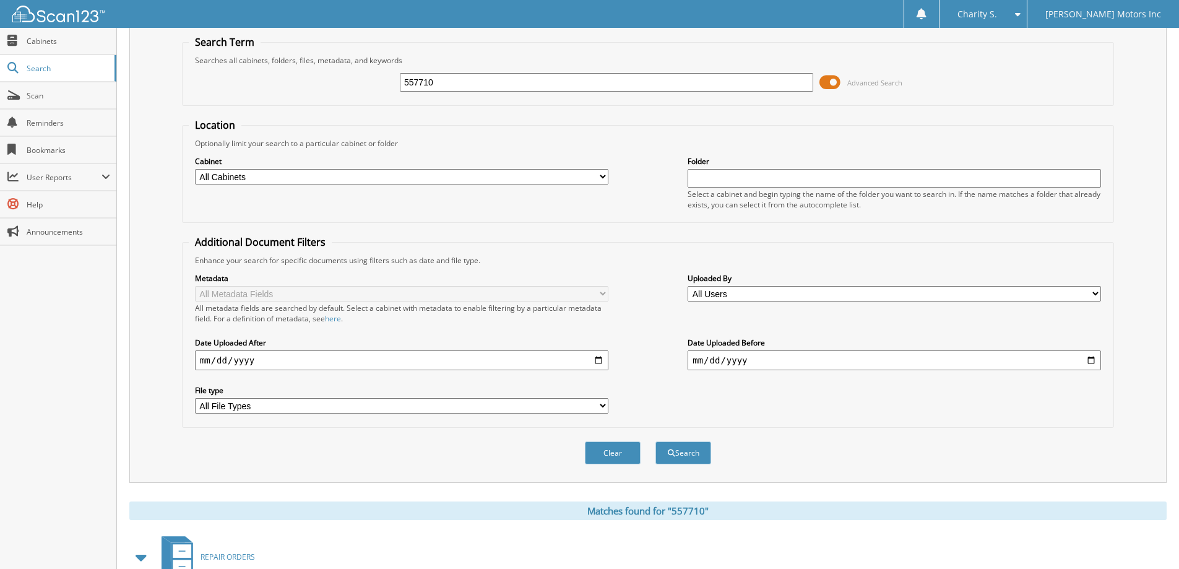
scroll to position [0, 0]
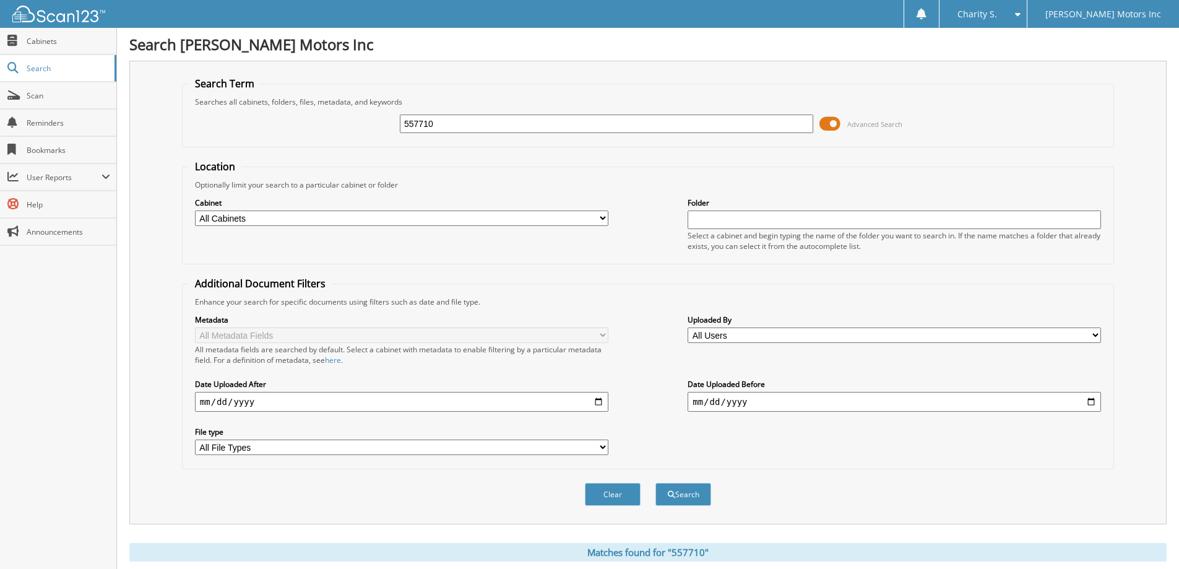
click at [439, 124] on input "557710" at bounding box center [606, 123] width 413 height 19
type input "557819"
click at [655, 483] on button "Search" at bounding box center [683, 494] width 56 height 23
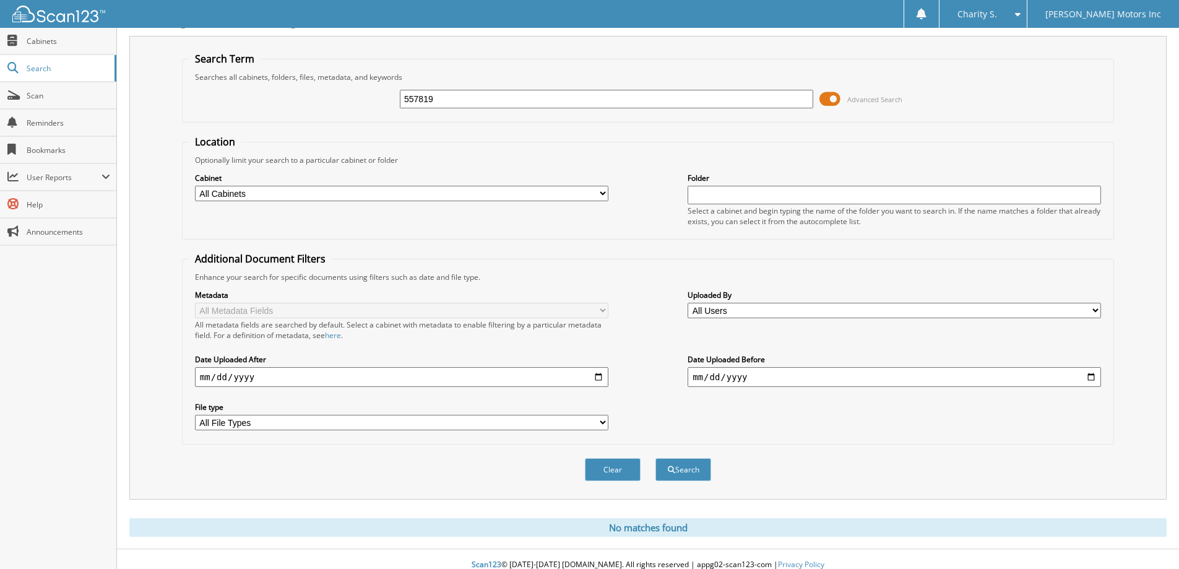
scroll to position [37, 0]
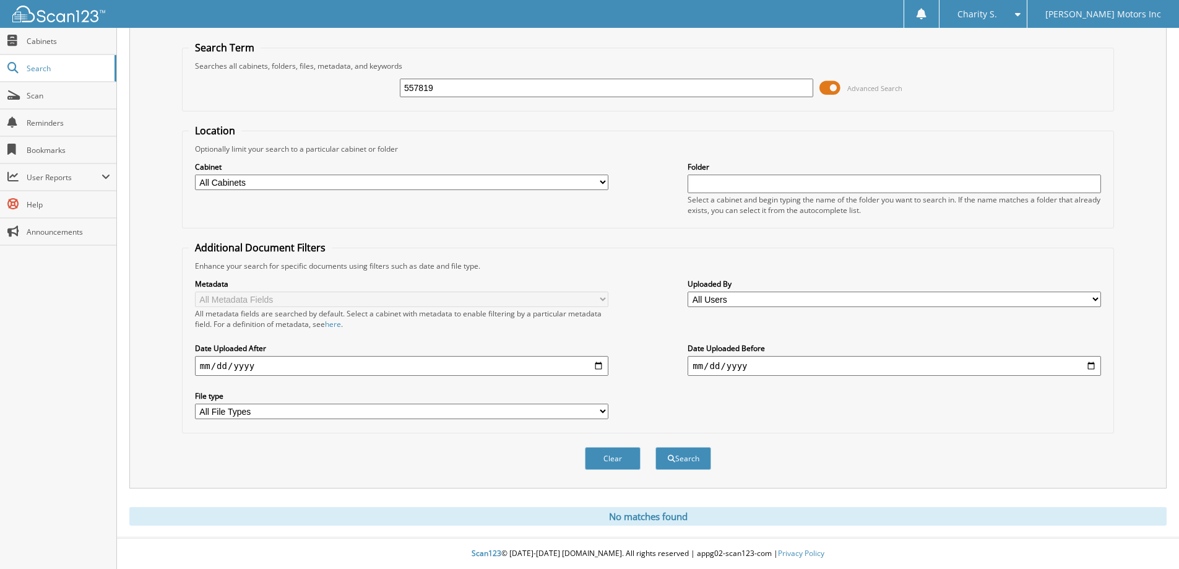
click at [539, 90] on input "557819" at bounding box center [606, 88] width 413 height 19
type input "557904"
click at [655, 447] on button "Search" at bounding box center [683, 458] width 56 height 23
click at [444, 91] on input "557904" at bounding box center [606, 88] width 413 height 19
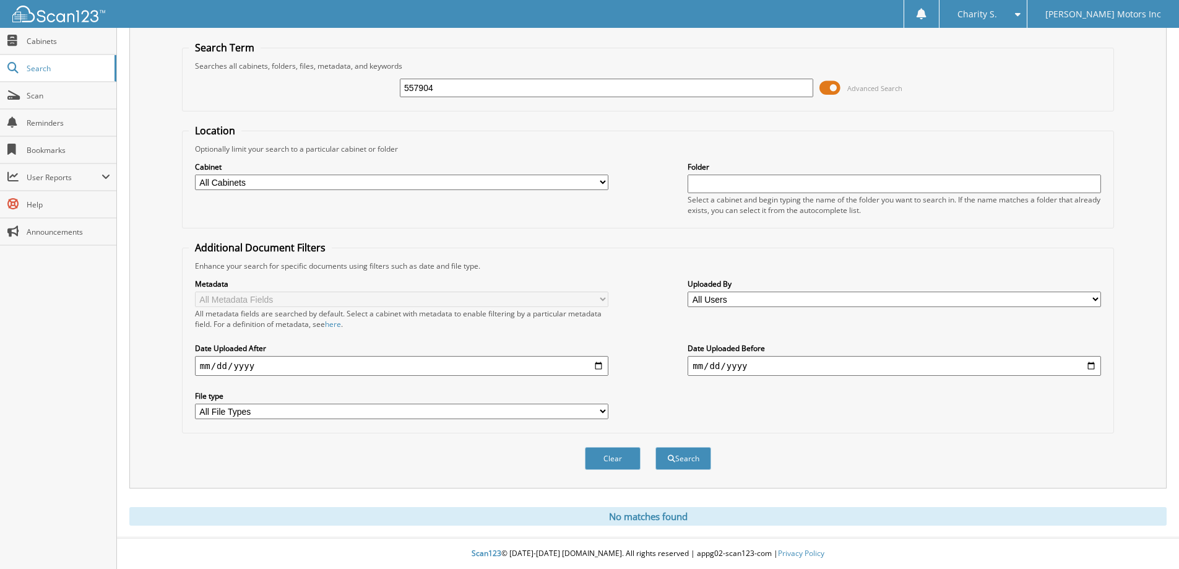
click at [444, 91] on input "557904" at bounding box center [606, 88] width 413 height 19
type input "557942"
click at [655, 447] on button "Search" at bounding box center [683, 458] width 56 height 23
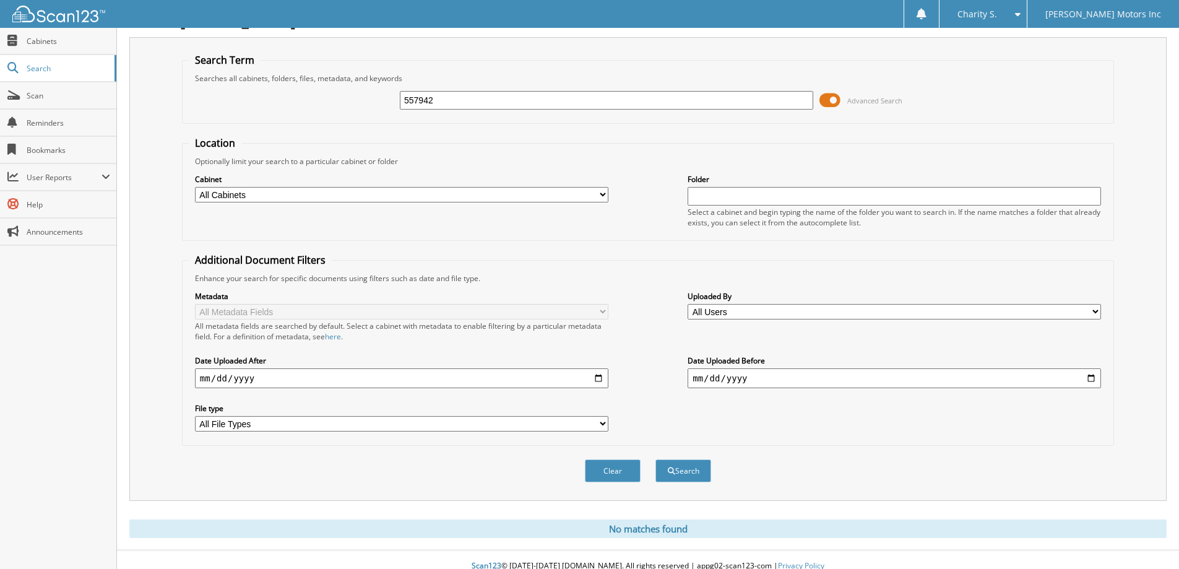
scroll to position [37, 0]
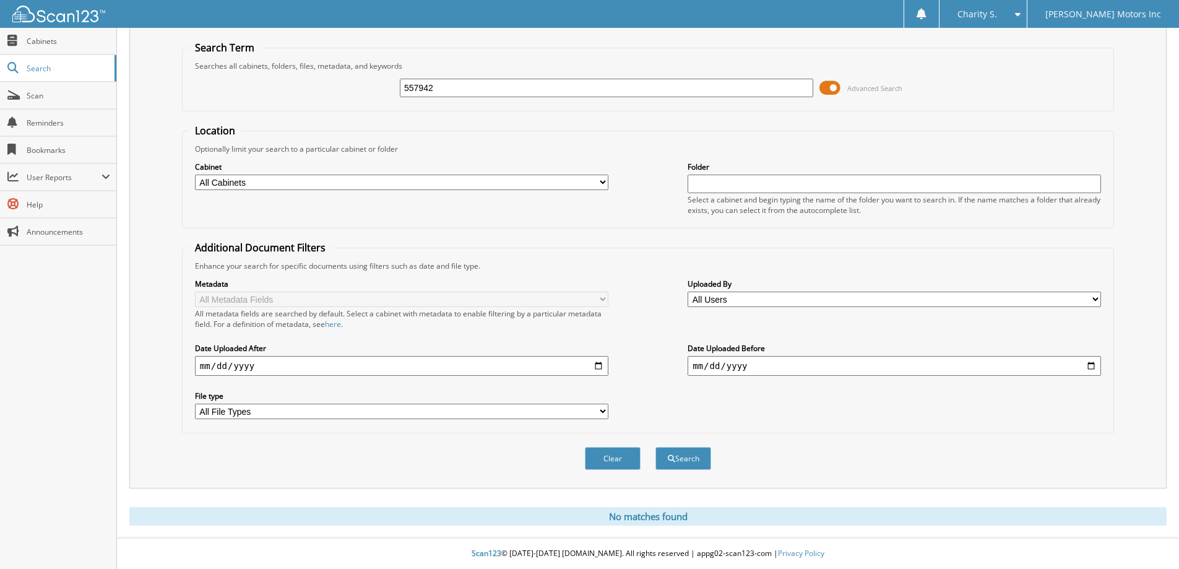
click at [476, 91] on input "557942" at bounding box center [606, 88] width 413 height 19
type input "557970"
click at [655, 447] on button "Search" at bounding box center [683, 458] width 56 height 23
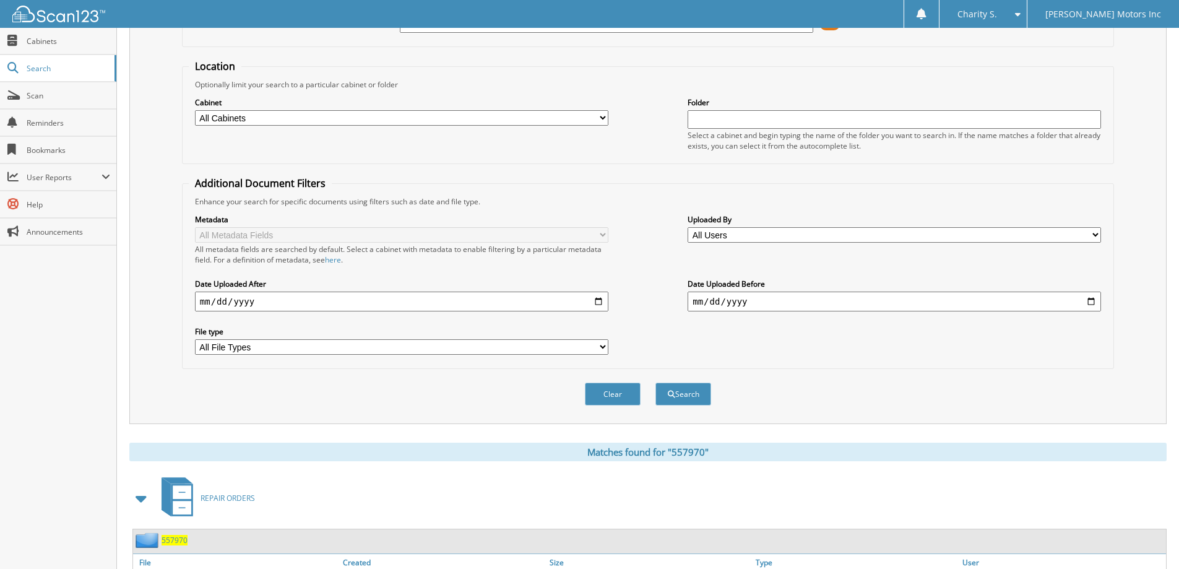
scroll to position [171, 0]
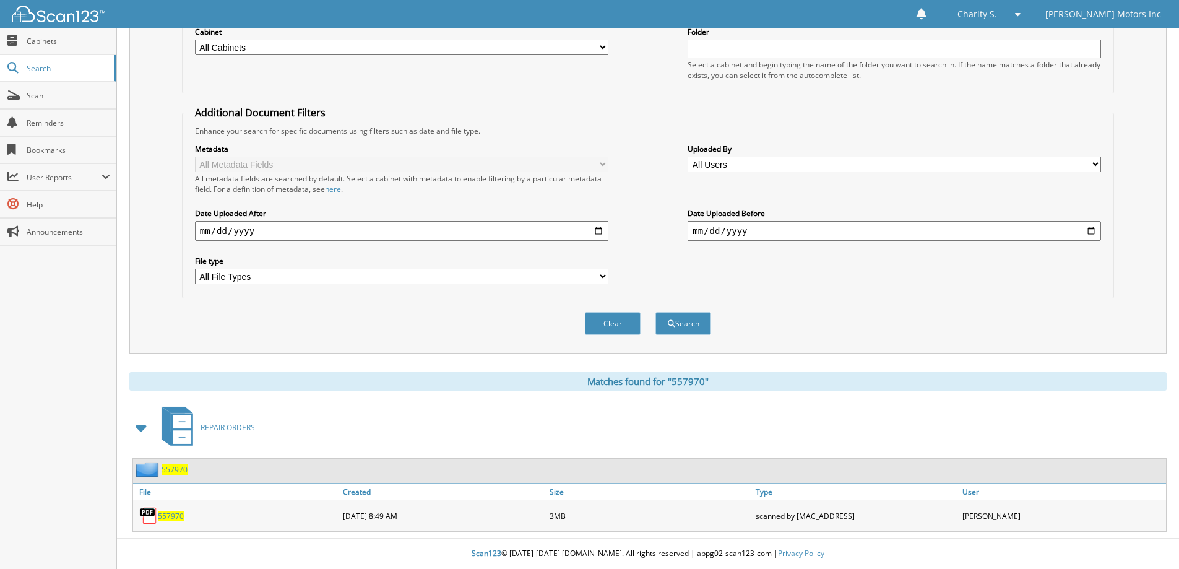
click at [173, 517] on span "557970" at bounding box center [171, 515] width 26 height 11
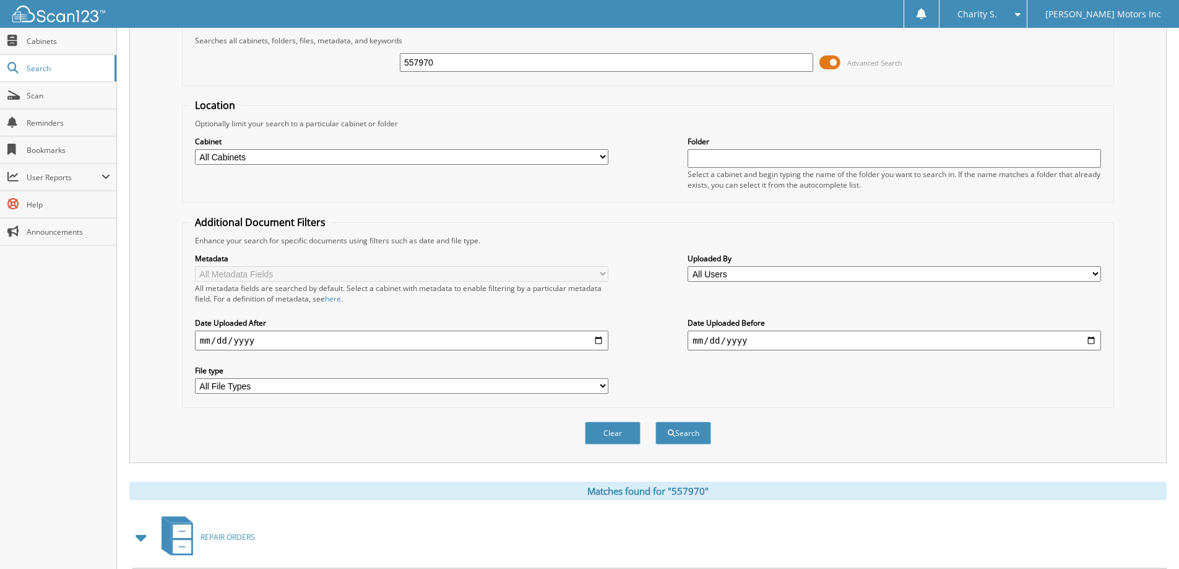
scroll to position [0, 0]
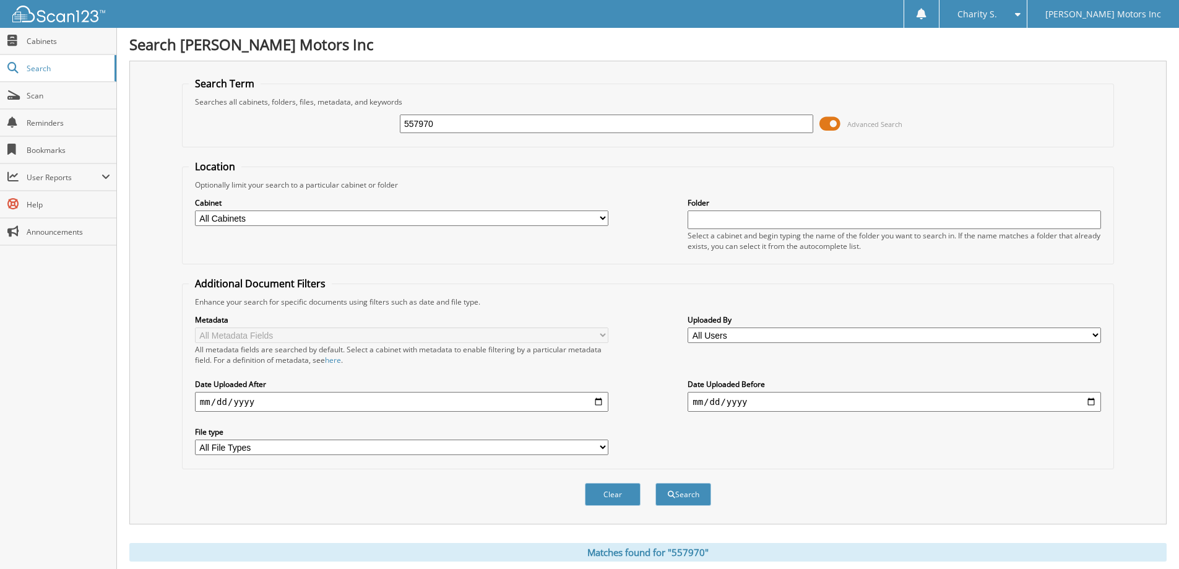
click at [462, 121] on input "557970" at bounding box center [606, 123] width 413 height 19
type input "557819"
click at [655, 483] on button "Search" at bounding box center [683, 494] width 56 height 23
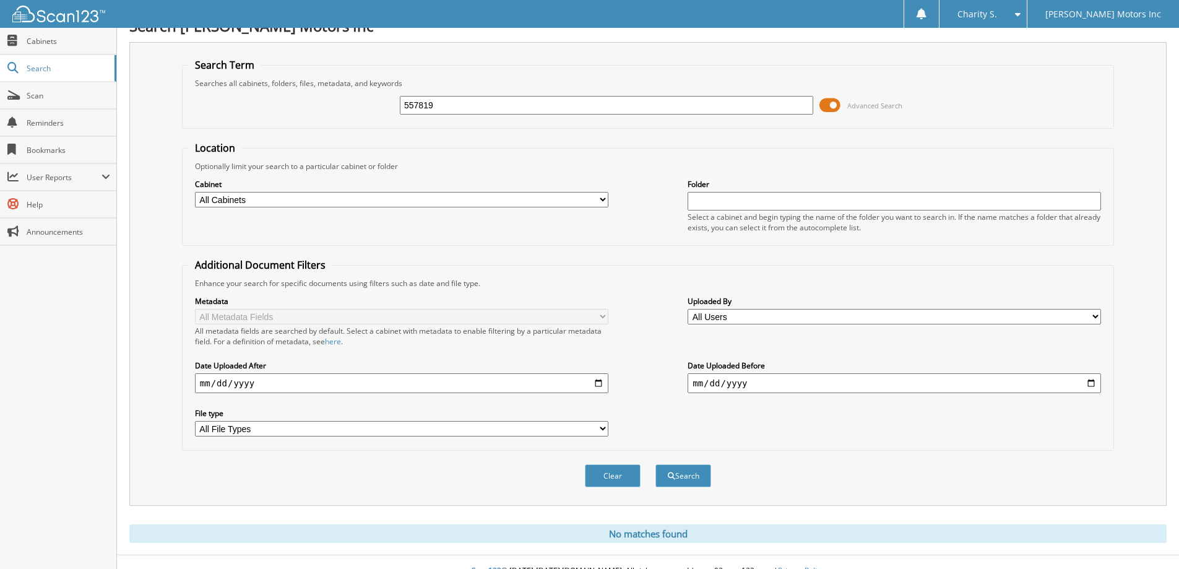
scroll to position [37, 0]
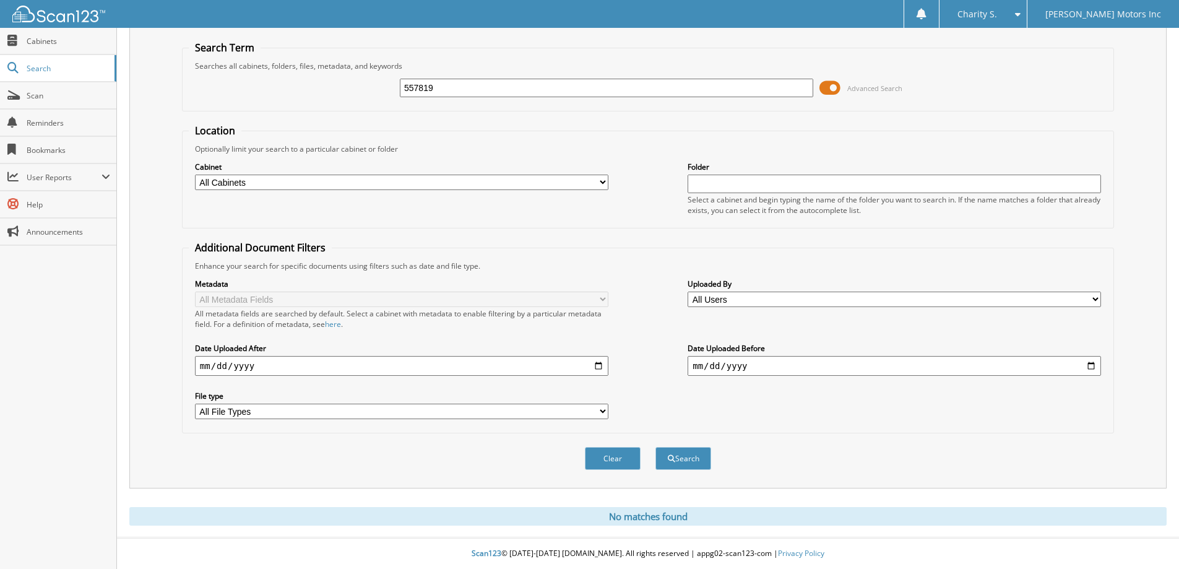
click at [447, 88] on input "557819" at bounding box center [606, 88] width 413 height 19
type input "557904"
click at [655, 447] on button "Search" at bounding box center [683, 458] width 56 height 23
click at [479, 90] on input "557904" at bounding box center [606, 88] width 413 height 19
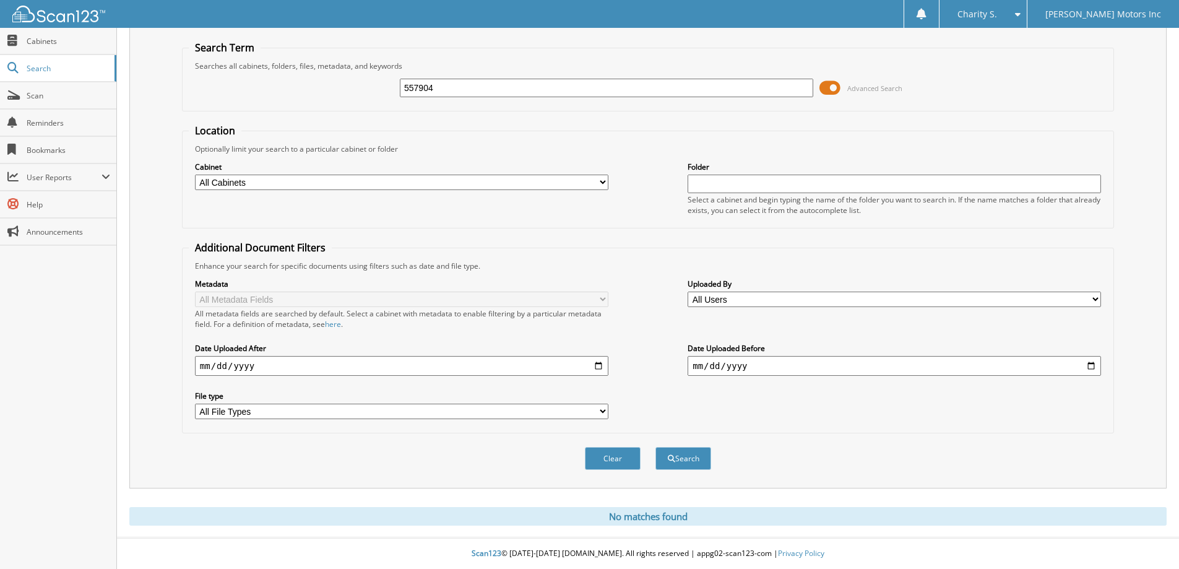
click at [479, 90] on input "557904" at bounding box center [606, 88] width 413 height 19
type input "557942"
click at [655, 447] on button "Search" at bounding box center [683, 458] width 56 height 23
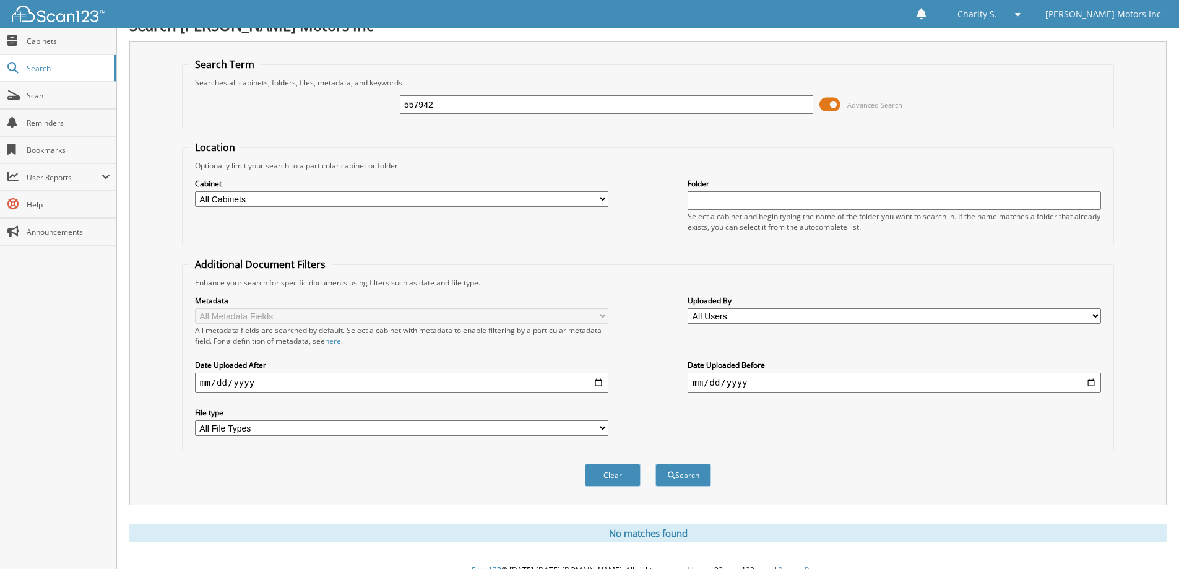
scroll to position [37, 0]
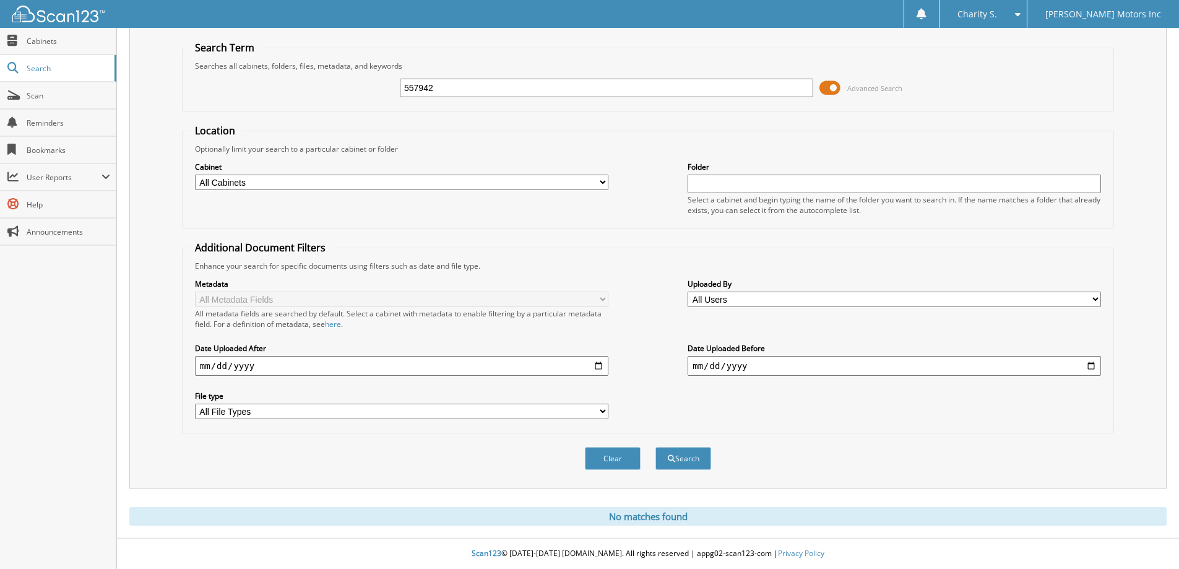
click at [477, 91] on input "557942" at bounding box center [606, 88] width 413 height 19
type input "558185"
click at [655, 447] on button "Search" at bounding box center [683, 458] width 56 height 23
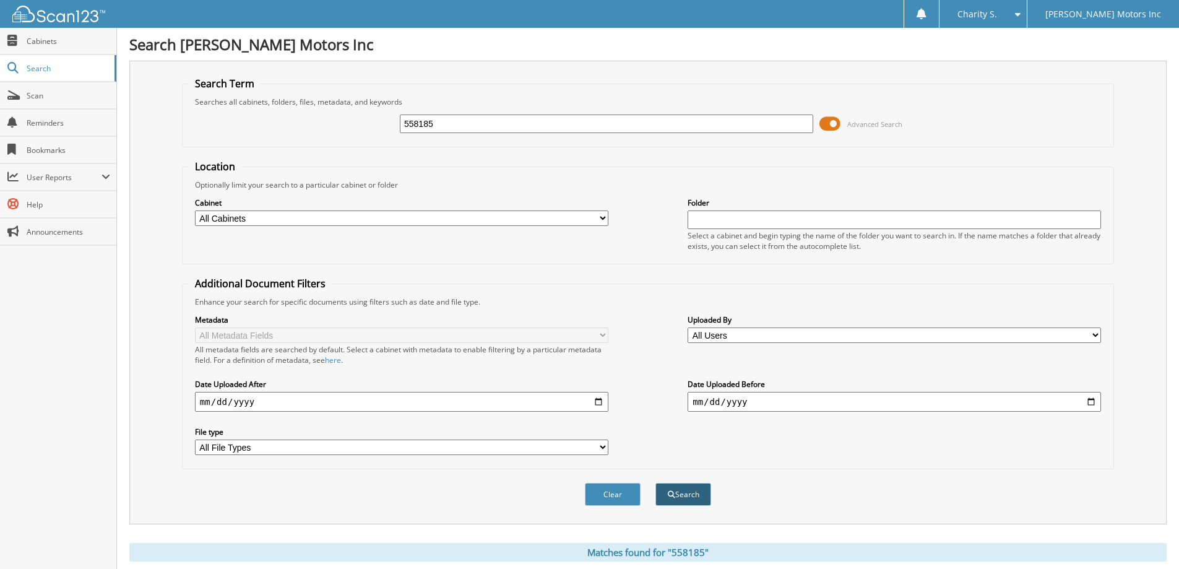
click at [686, 492] on button "Search" at bounding box center [683, 494] width 56 height 23
click at [436, 132] on input "558185" at bounding box center [606, 123] width 413 height 19
type input "557074"
click at [655, 483] on button "Search" at bounding box center [683, 494] width 56 height 23
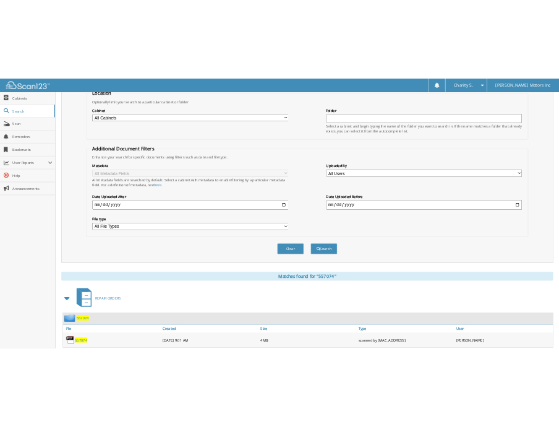
scroll to position [171, 0]
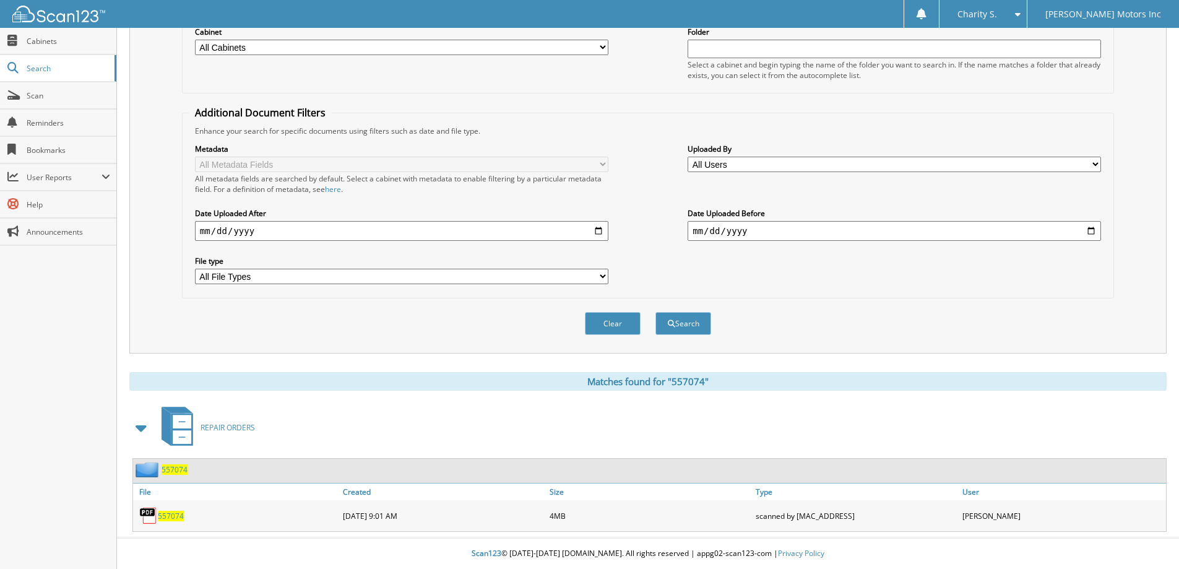
click at [166, 516] on span "557074" at bounding box center [171, 515] width 26 height 11
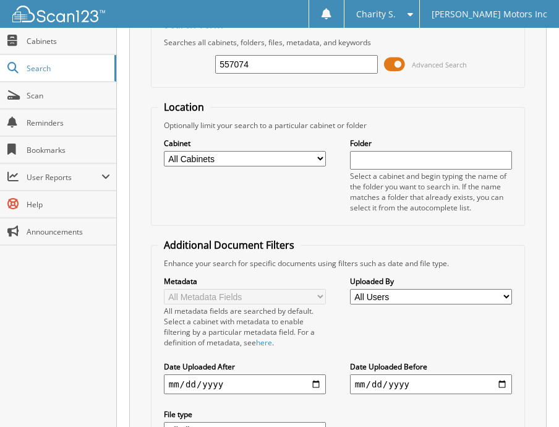
scroll to position [0, 0]
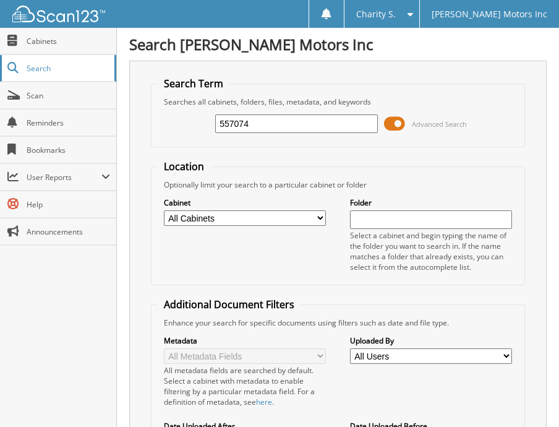
click at [83, 68] on span "Search" at bounding box center [68, 68] width 82 height 11
click at [319, 131] on input "557074" at bounding box center [296, 123] width 163 height 19
click at [262, 123] on input "text" at bounding box center [296, 123] width 163 height 19
type input "557591"
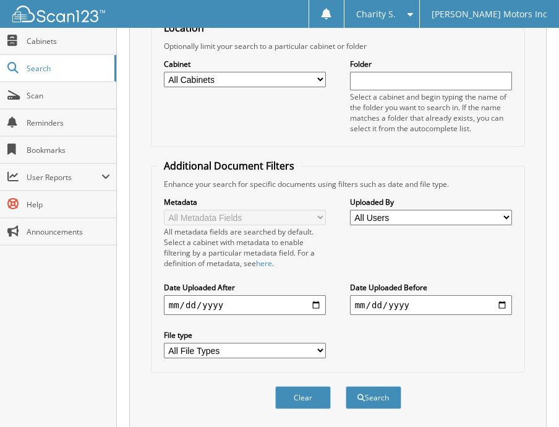
scroll to position [220, 0]
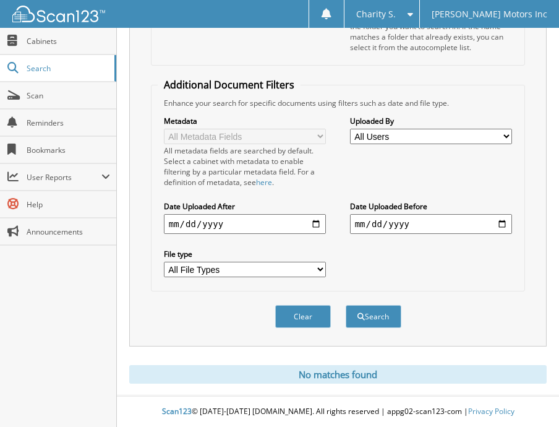
drag, startPoint x: 298, startPoint y: 315, endPoint x: 510, endPoint y: 1, distance: 379.2
click at [417, 167] on form "Search Term Searches all cabinets, folders, files, metadata, and keywords 55759…" at bounding box center [338, 99] width 375 height 484
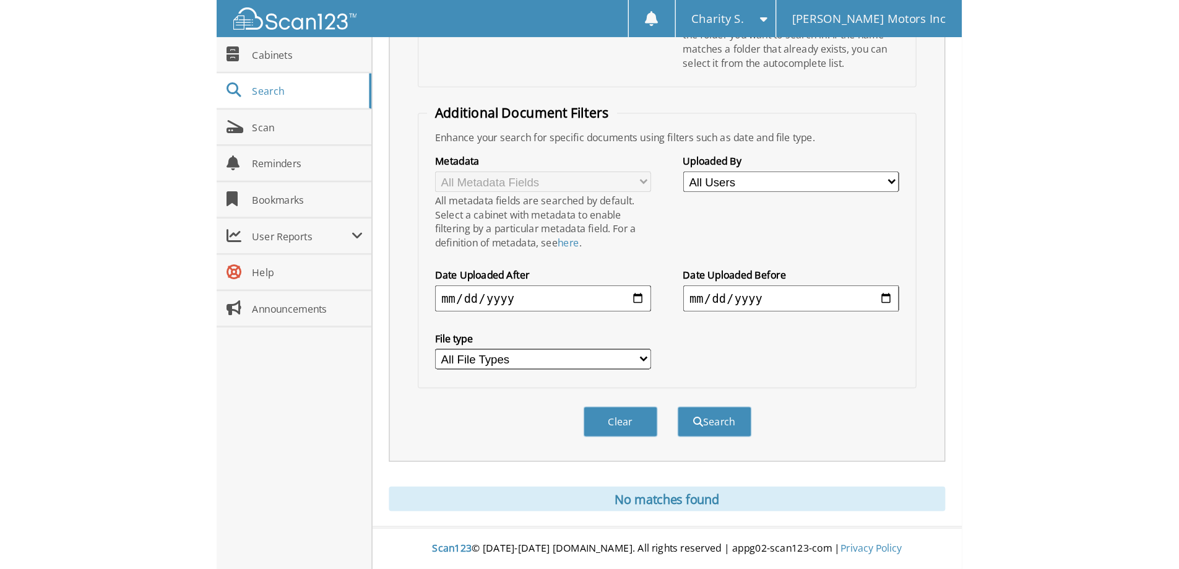
scroll to position [37, 0]
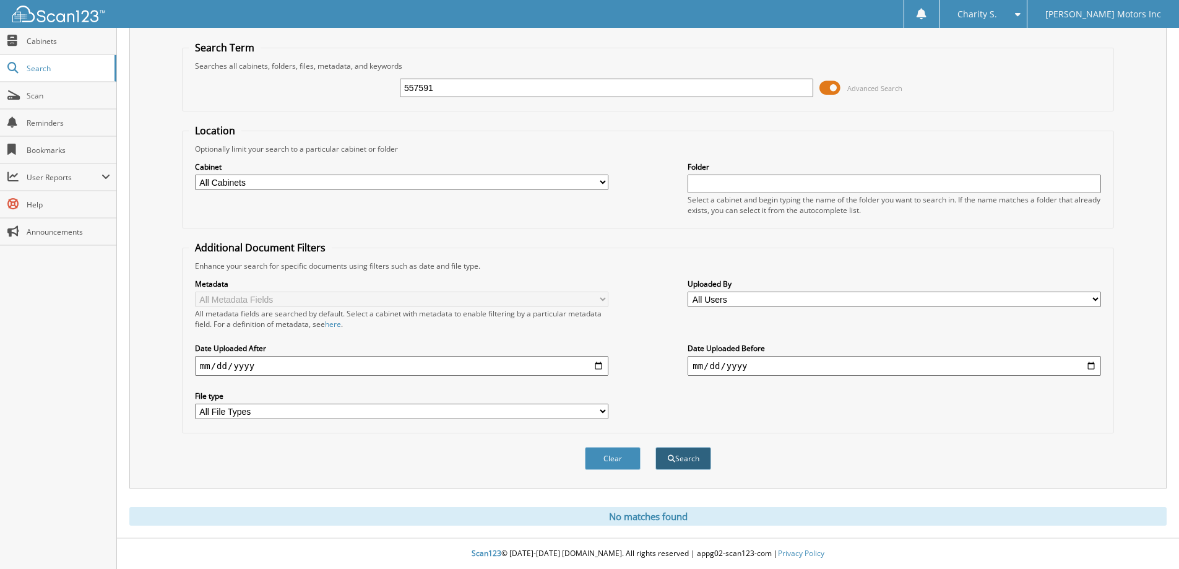
click at [559, 426] on button "Search" at bounding box center [683, 458] width 56 height 23
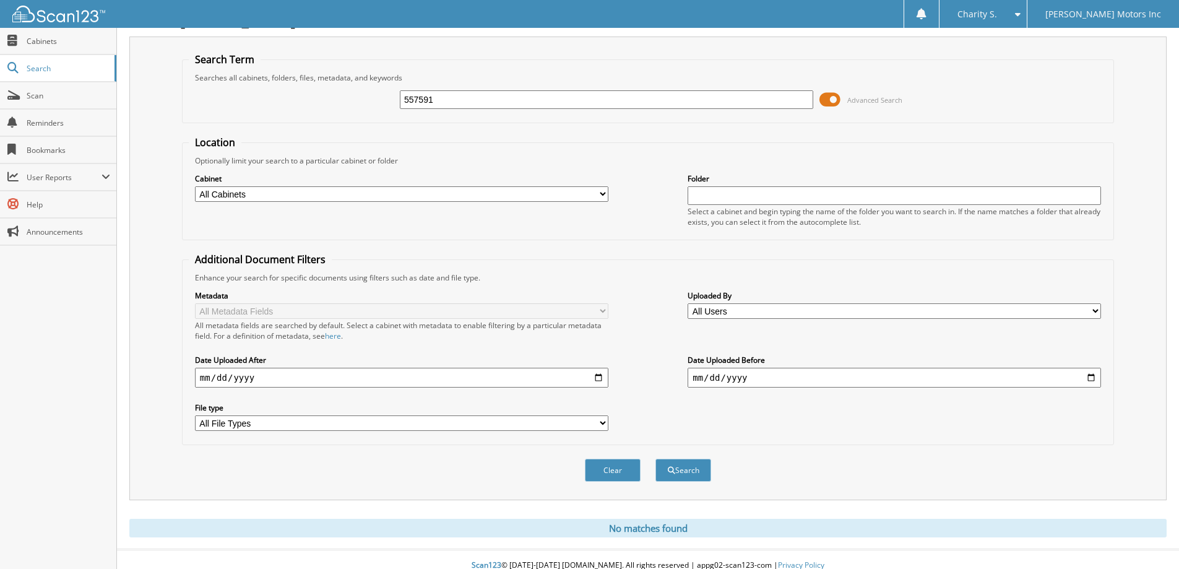
scroll to position [37, 0]
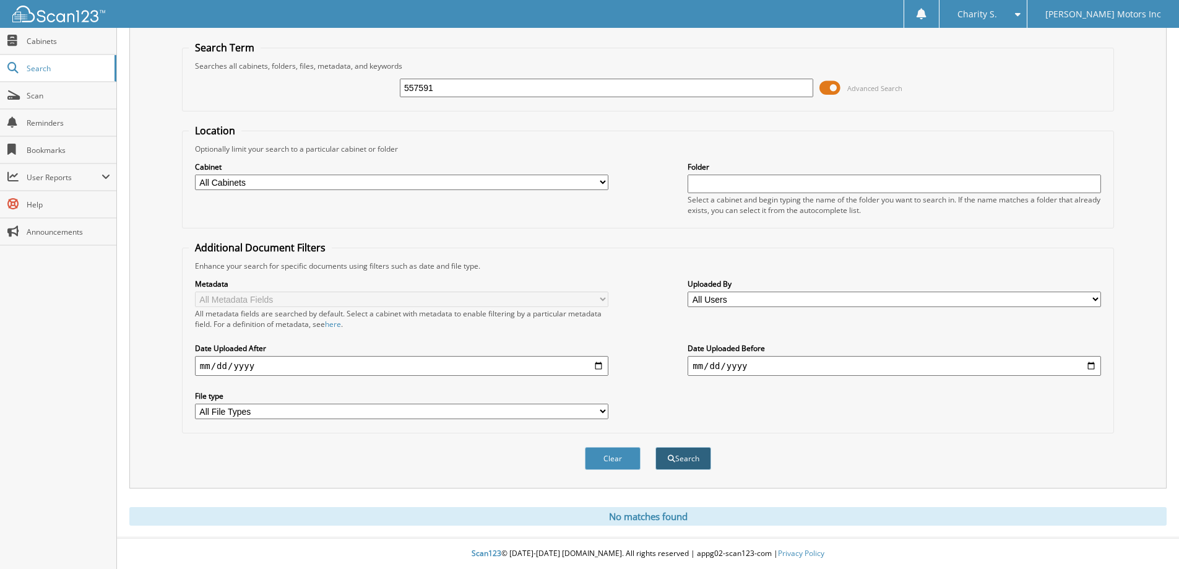
click at [683, 449] on button "Search" at bounding box center [683, 458] width 56 height 23
